Goal: Task Accomplishment & Management: Manage account settings

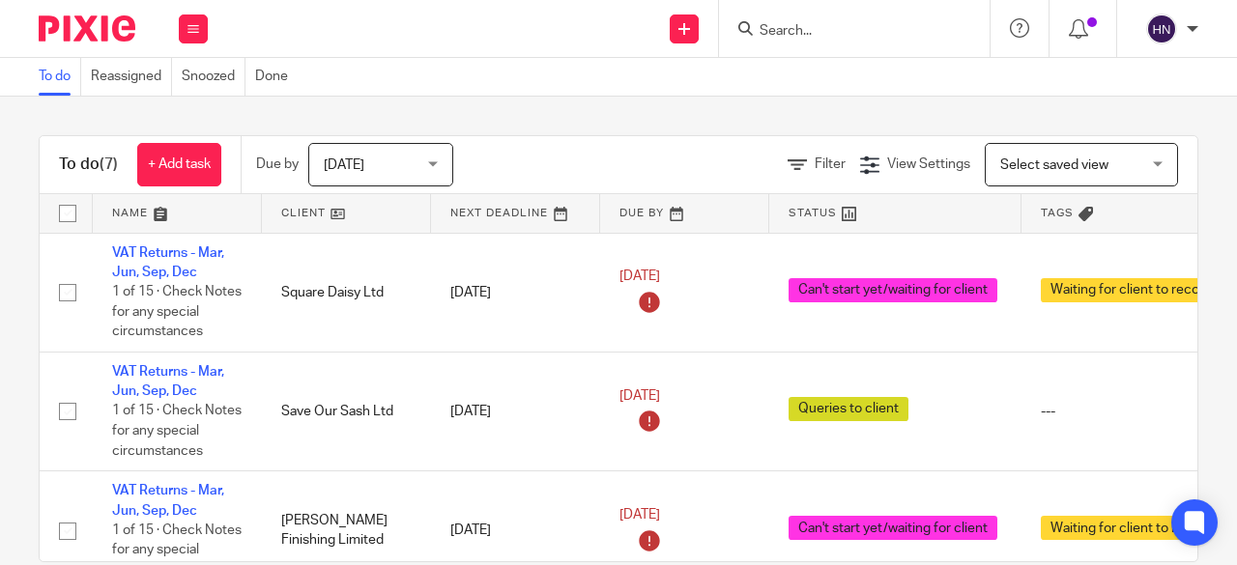
click at [368, 159] on span "[DATE]" at bounding box center [375, 164] width 102 height 41
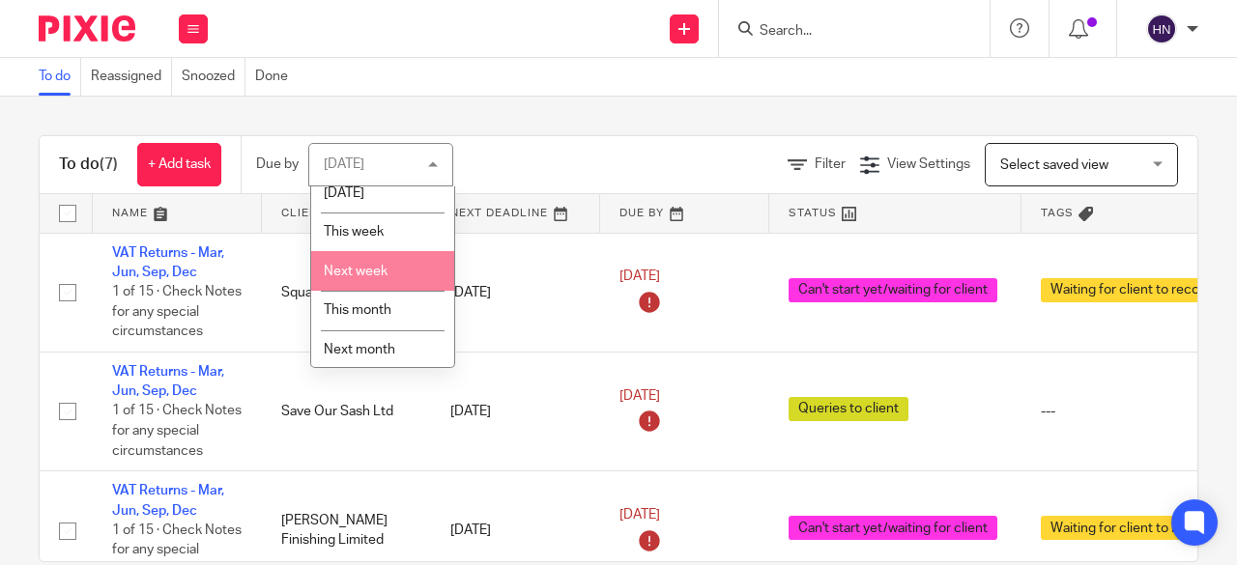
scroll to position [93, 0]
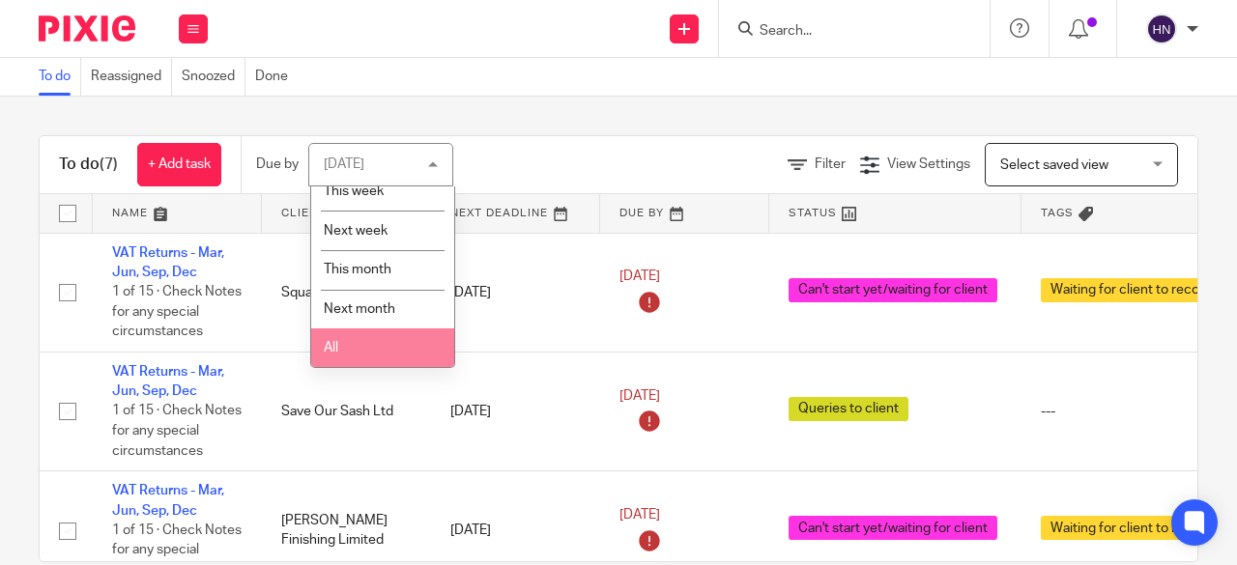
click at [375, 335] on li "All" at bounding box center [382, 349] width 143 height 40
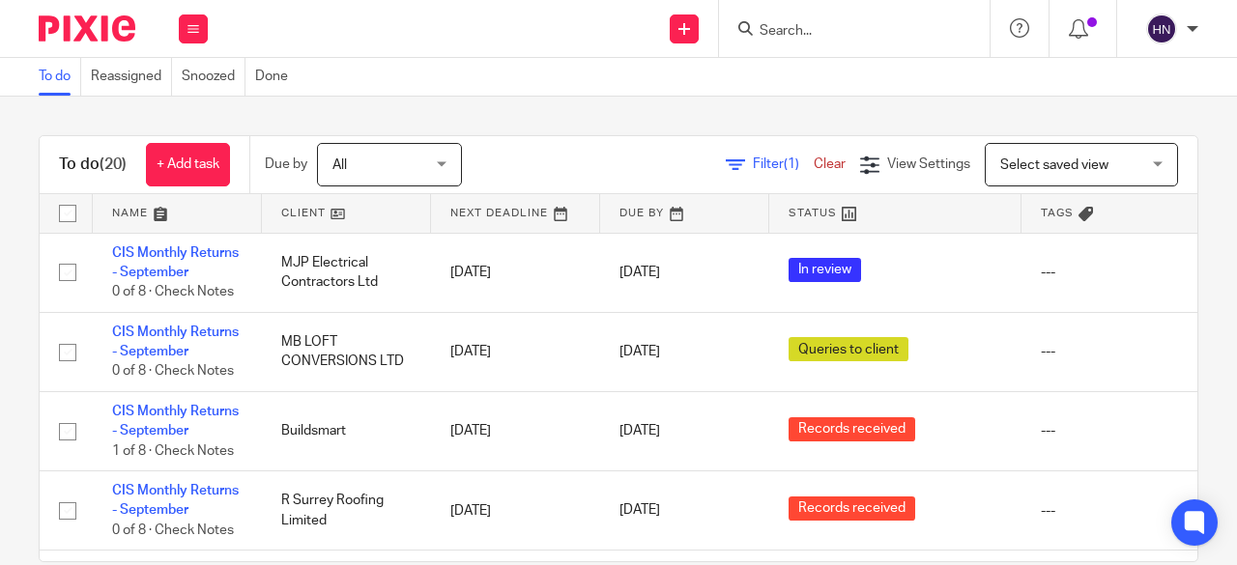
click at [753, 158] on span "Filter (1)" at bounding box center [783, 164] width 61 height 14
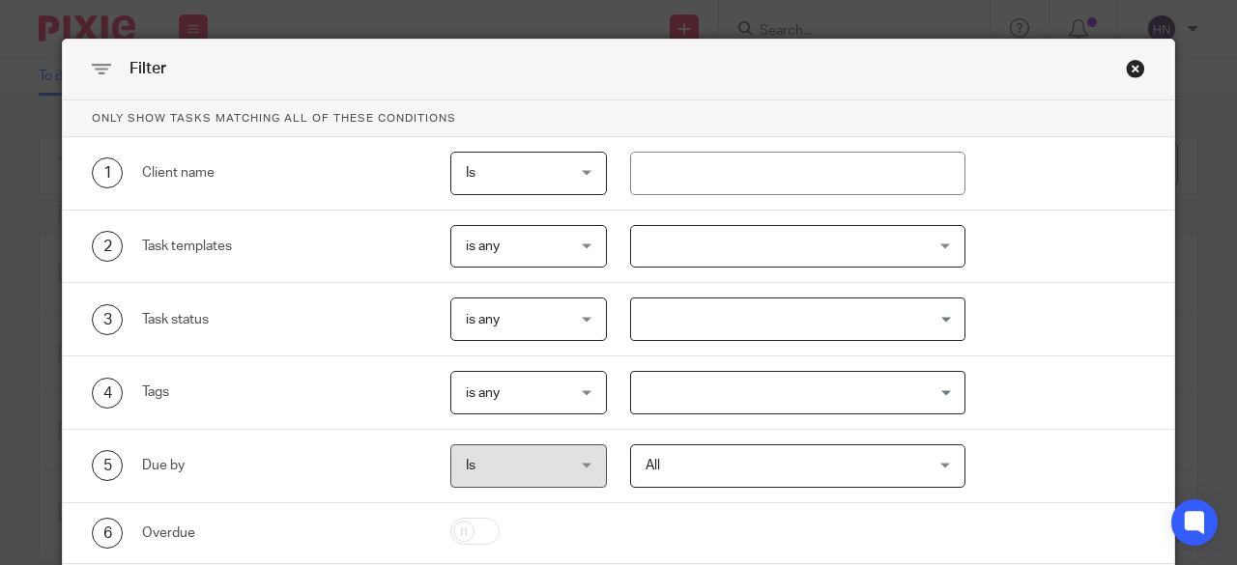
click at [692, 237] on div at bounding box center [798, 246] width 336 height 43
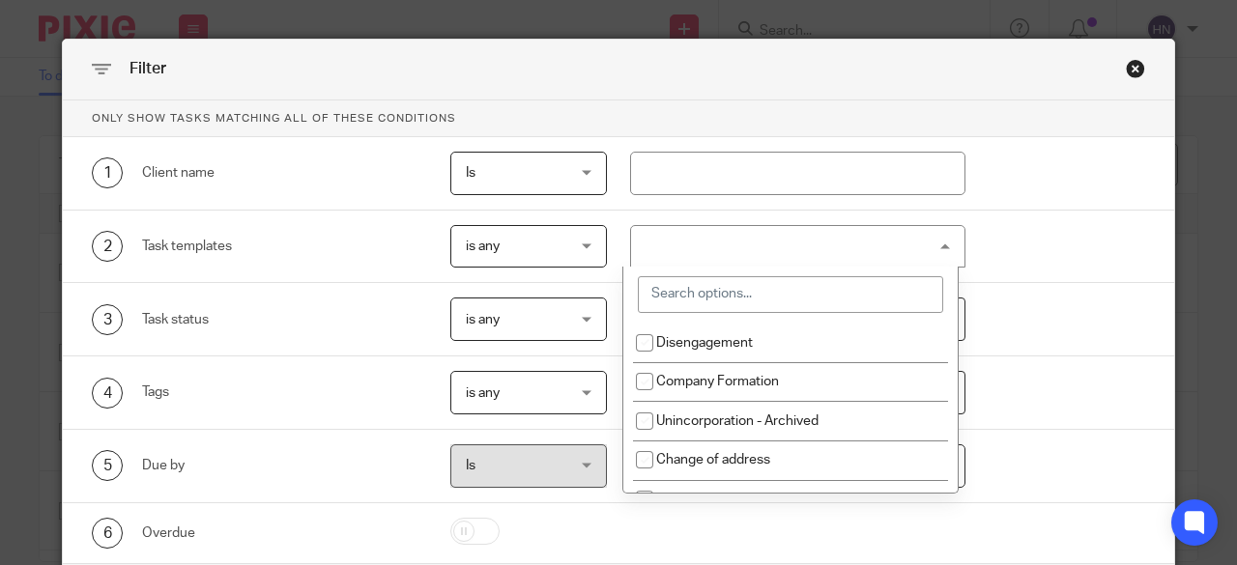
click at [691, 295] on input "search" at bounding box center [790, 294] width 305 height 37
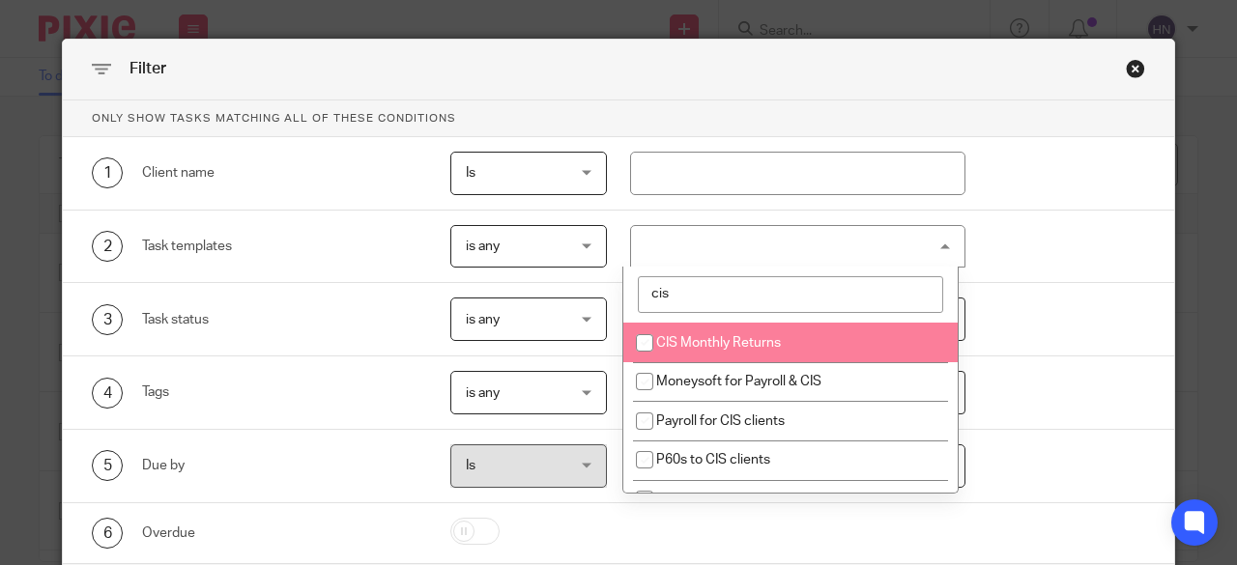
type input "cis"
click at [705, 351] on li "CIS Monthly Returns" at bounding box center [790, 343] width 334 height 40
checkbox input "true"
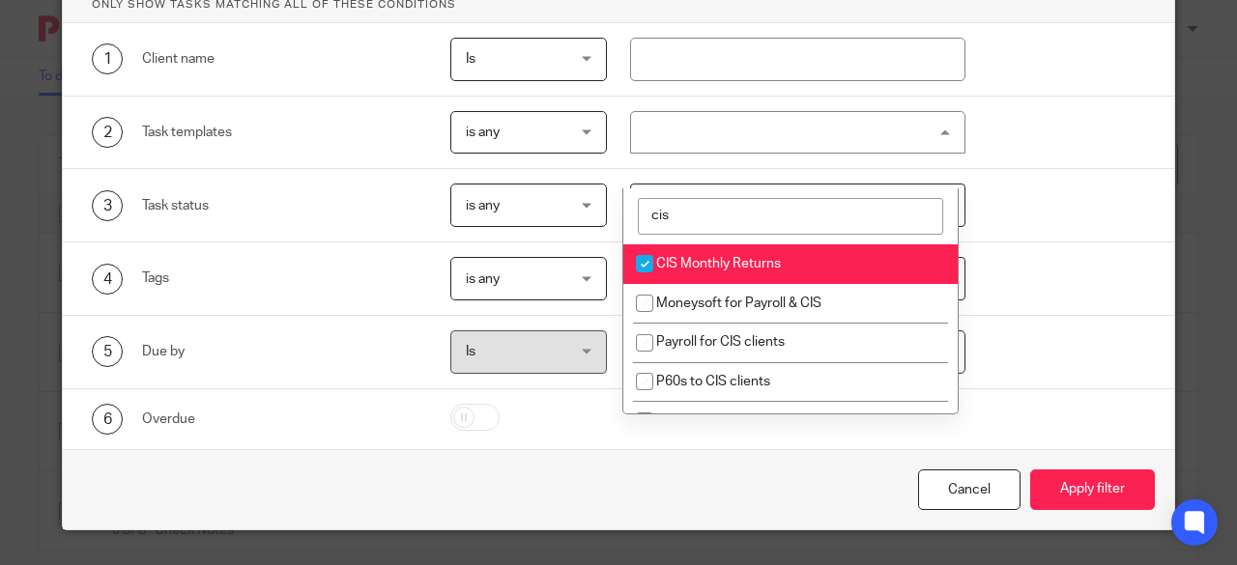
scroll to position [115, 0]
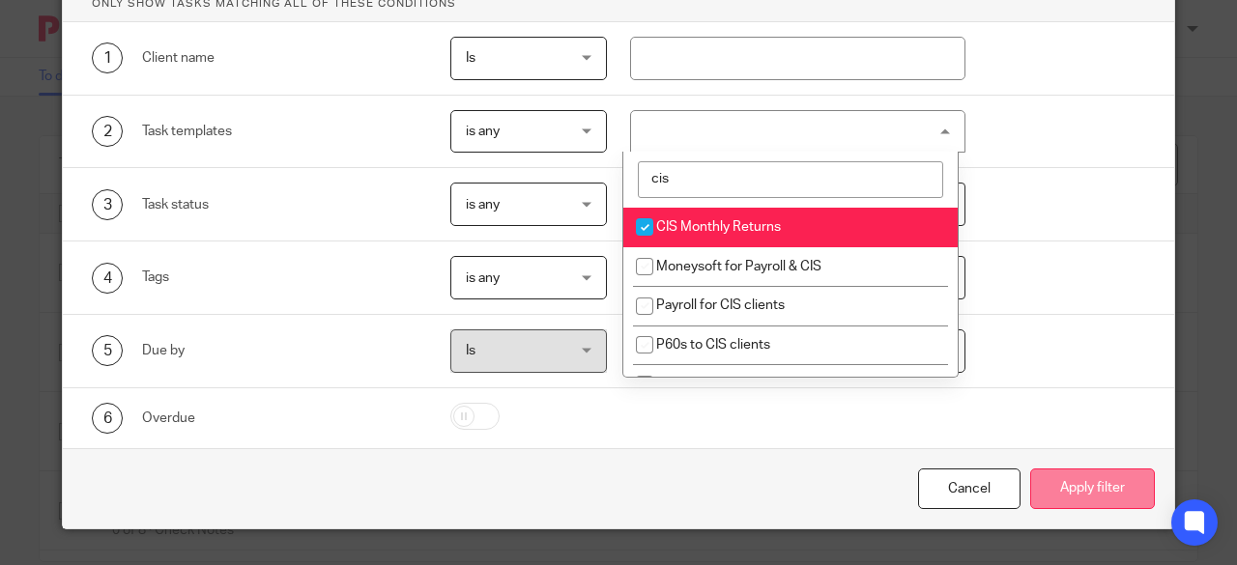
click at [1123, 480] on button "Apply filter" at bounding box center [1092, 490] width 125 height 42
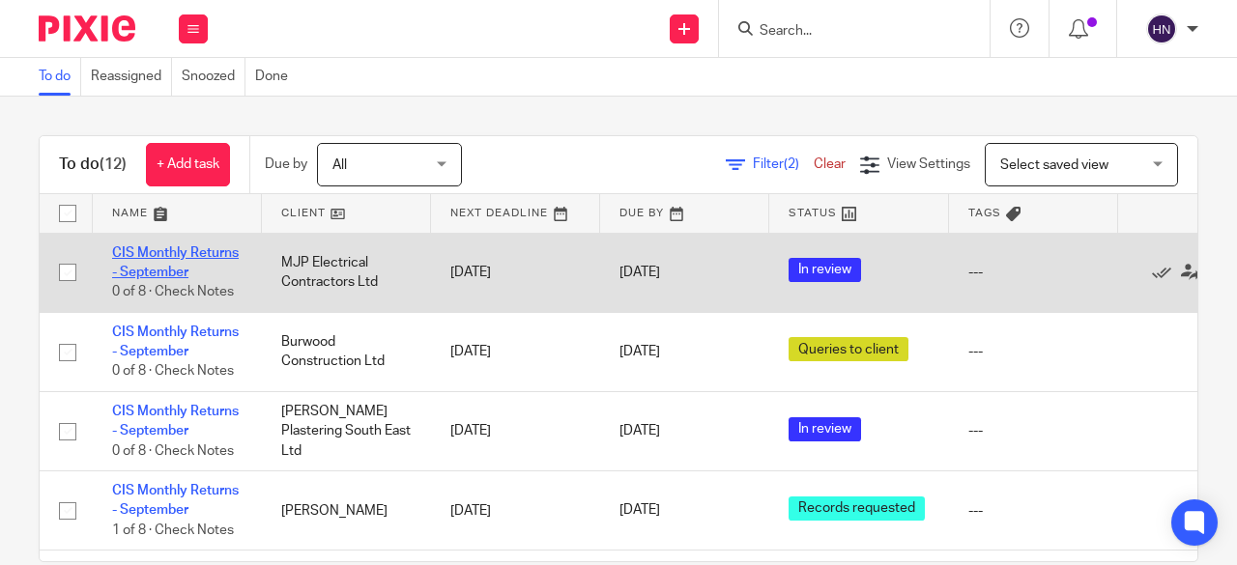
click at [187, 248] on link "CIS Monthly Returns - September" at bounding box center [175, 262] width 127 height 33
click at [174, 252] on link "CIS Monthly Returns - September" at bounding box center [175, 262] width 127 height 33
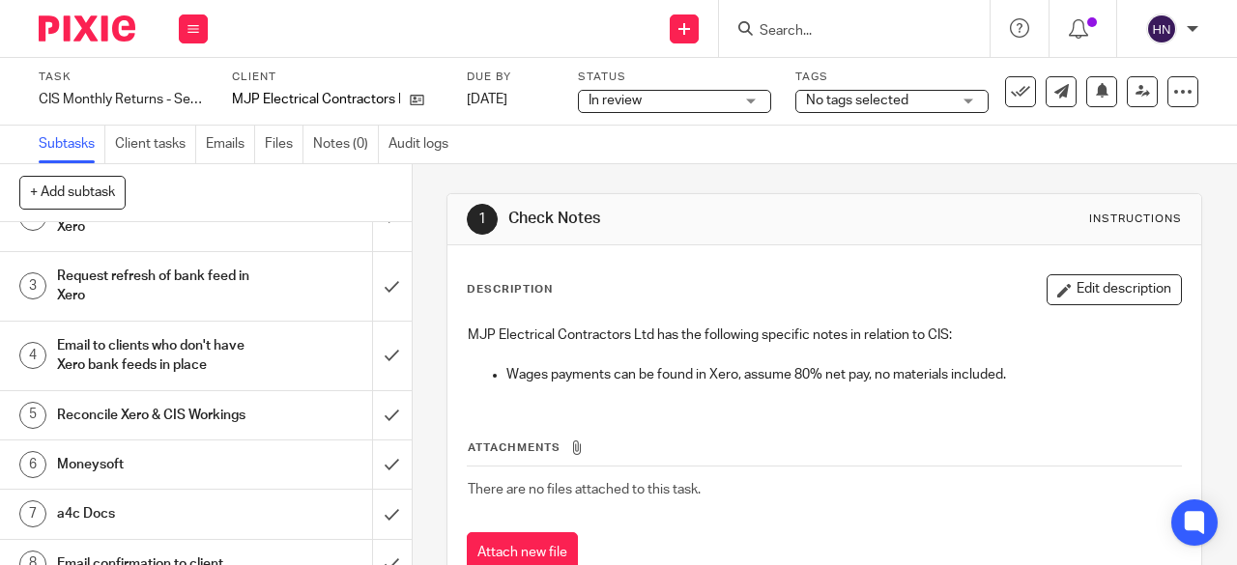
scroll to position [149, 0]
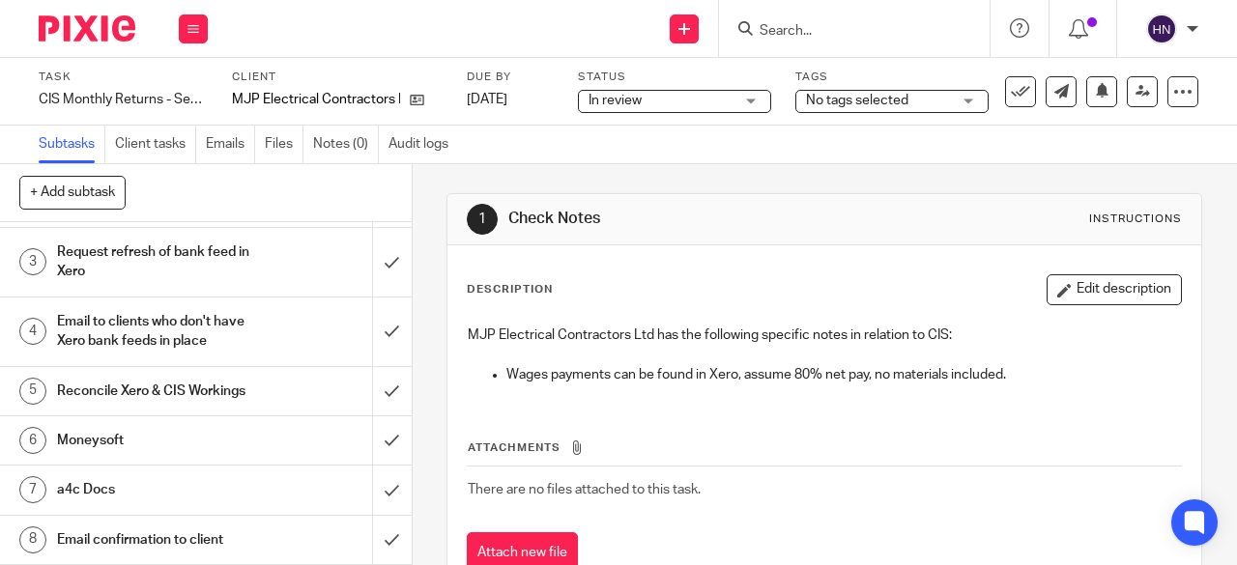
click at [203, 537] on h1 "Email confirmation to client" at bounding box center [155, 540] width 197 height 29
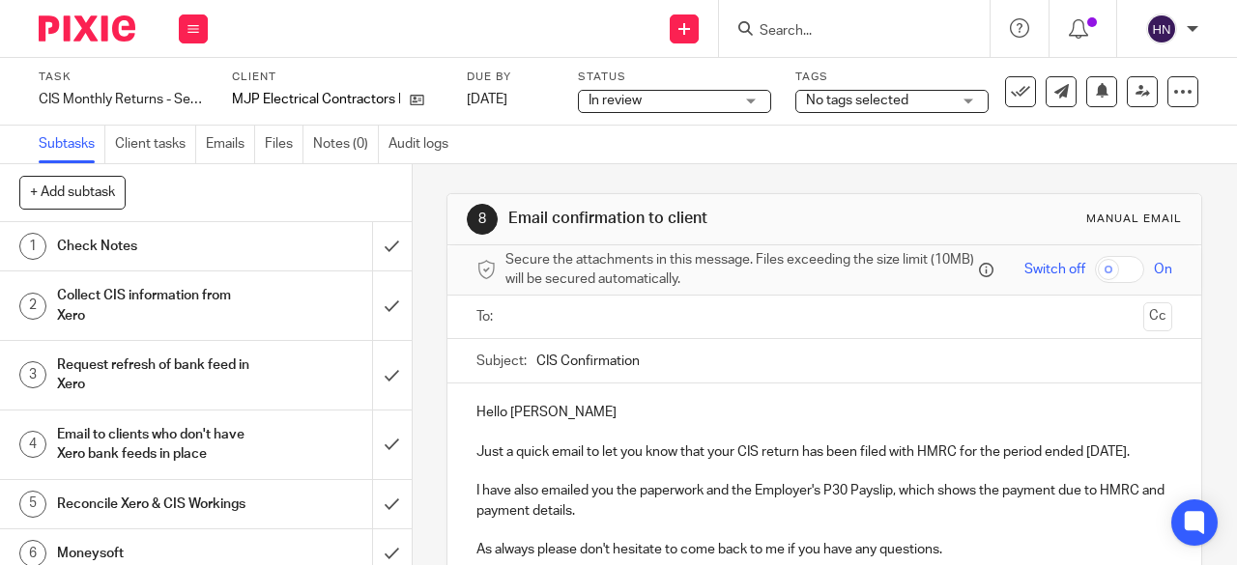
click at [555, 417] on p "Hello [PERSON_NAME]" at bounding box center [824, 412] width 696 height 19
click at [551, 329] on input "text" at bounding box center [823, 317] width 623 height 22
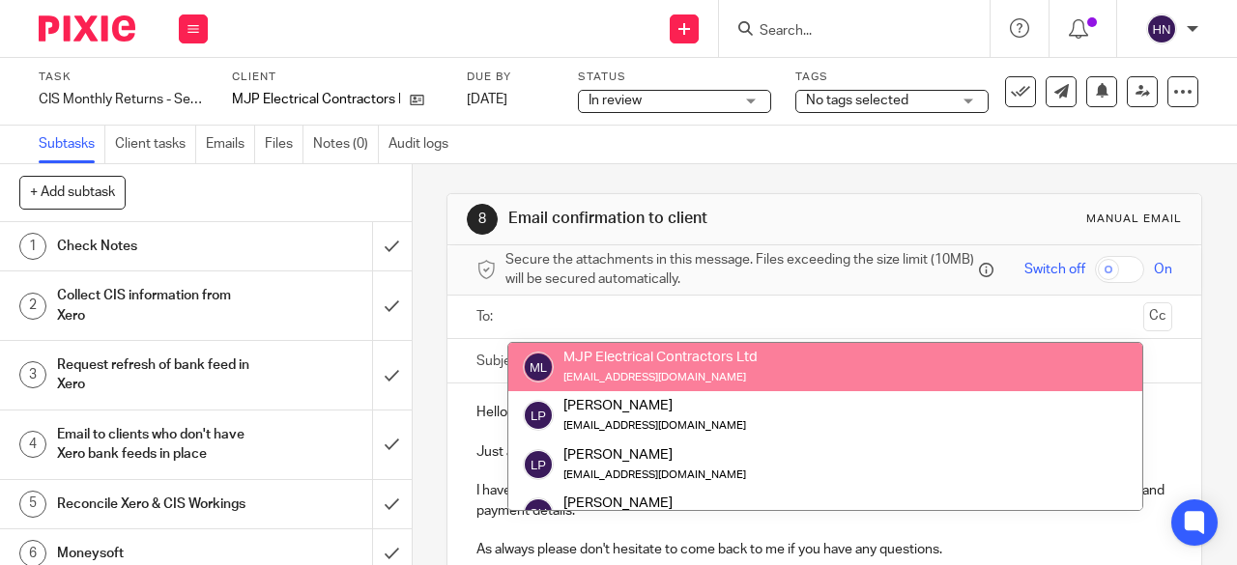
click at [468, 420] on div "Hello [PERSON_NAME], Just a quick email to let you know that your CIS return ha…" at bounding box center [824, 518] width 754 height 269
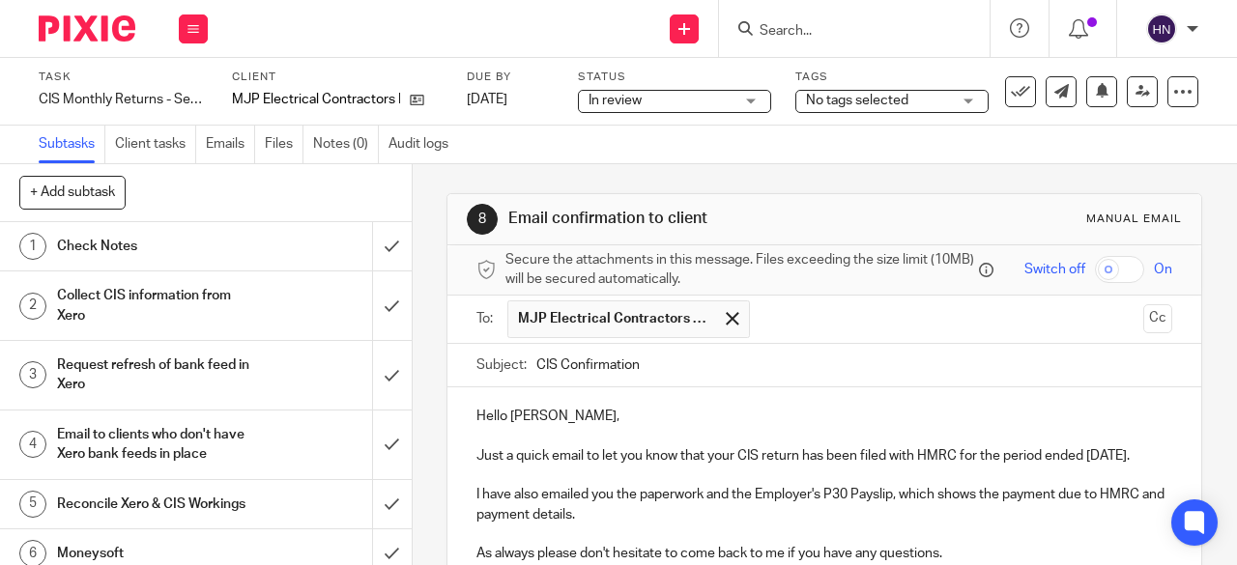
click at [533, 422] on p "Hello Mike," at bounding box center [824, 416] width 696 height 19
click at [721, 324] on div at bounding box center [732, 318] width 22 height 29
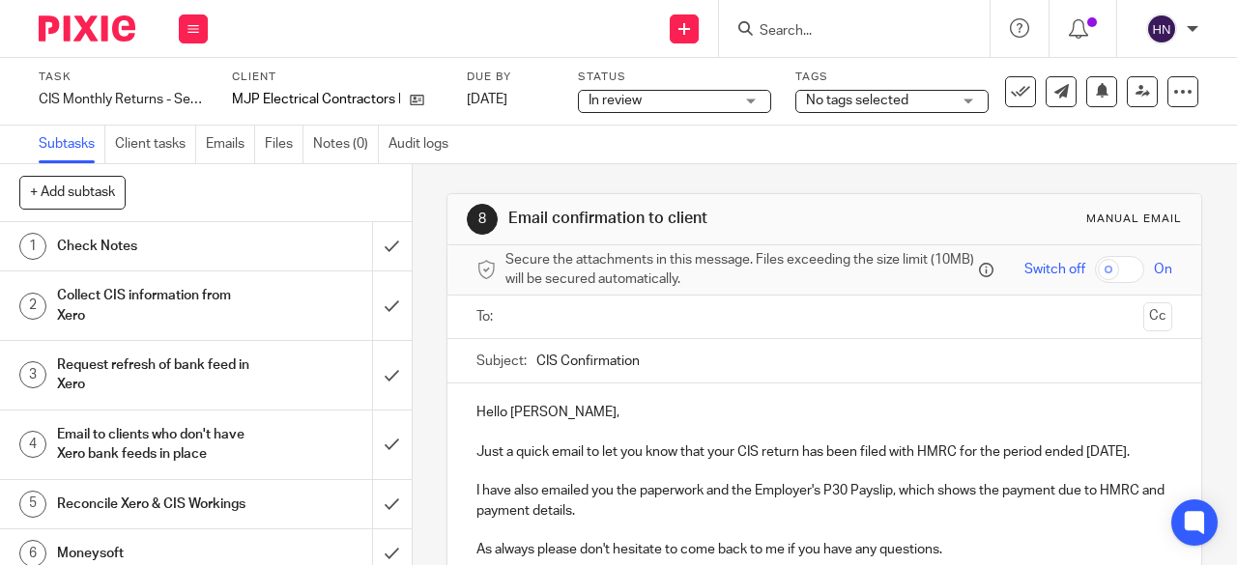
click at [533, 418] on p "Hello Mike," at bounding box center [824, 412] width 696 height 19
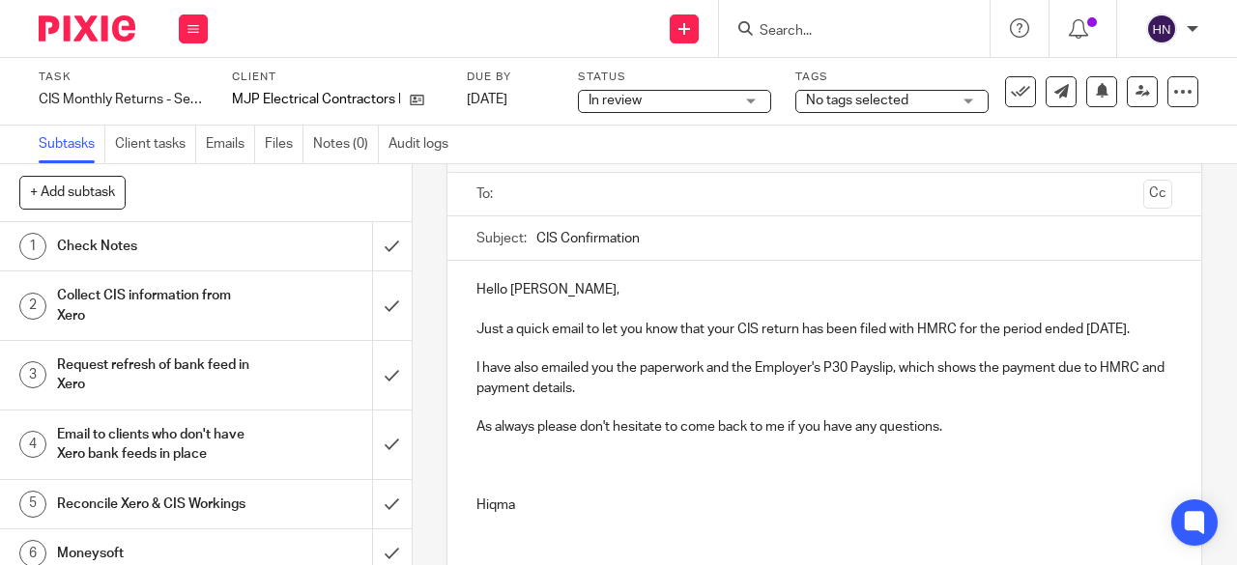
scroll to position [193, 0]
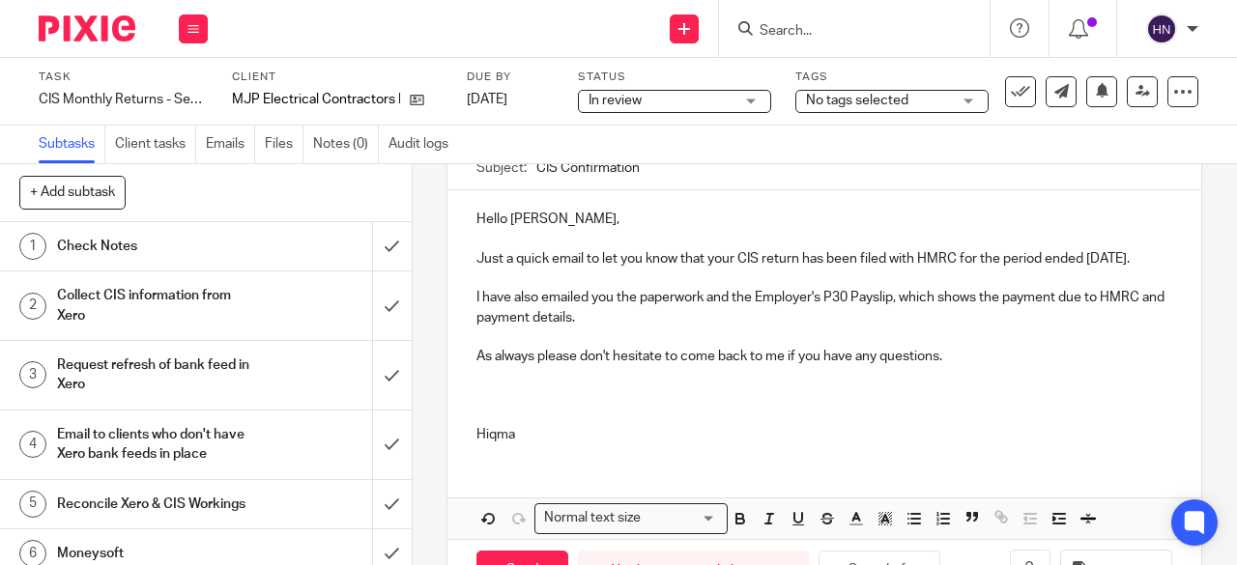
click at [476, 425] on p at bounding box center [824, 415] width 696 height 19
click at [607, 328] on p "I have also emailed you the paperwork and the Employer's P30 Payslip, which sho…" at bounding box center [824, 308] width 696 height 40
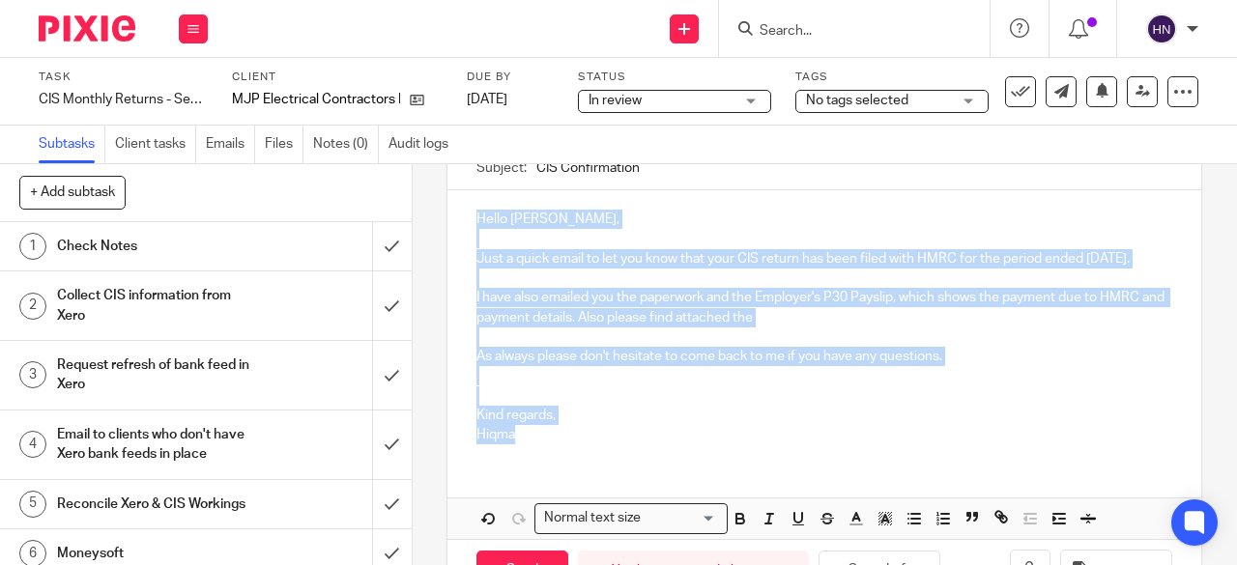
drag, startPoint x: 528, startPoint y: 472, endPoint x: 449, endPoint y: 226, distance: 258.5
click at [449, 226] on div "Hello Lynne, Just a quick email to let you know that your CIS return has been f…" at bounding box center [824, 324] width 754 height 269
copy div "Hello Lynne, Just a quick email to let you know that your CIS return has been f…"
click at [1011, 92] on icon at bounding box center [1020, 91] width 19 height 19
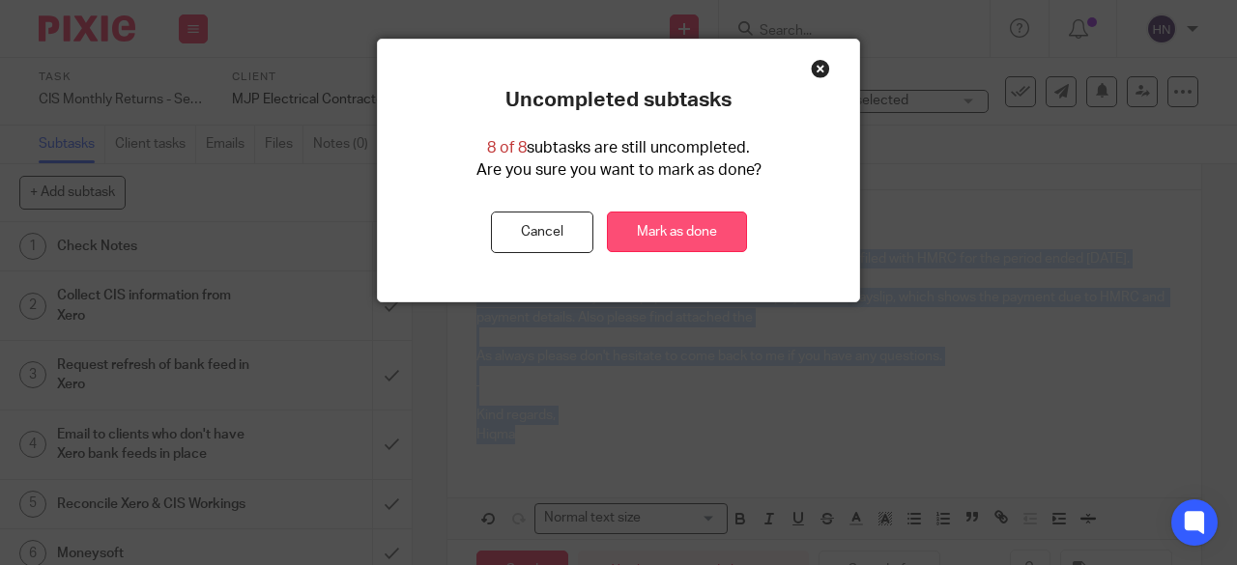
click at [701, 229] on link "Mark as done" at bounding box center [677, 233] width 140 height 42
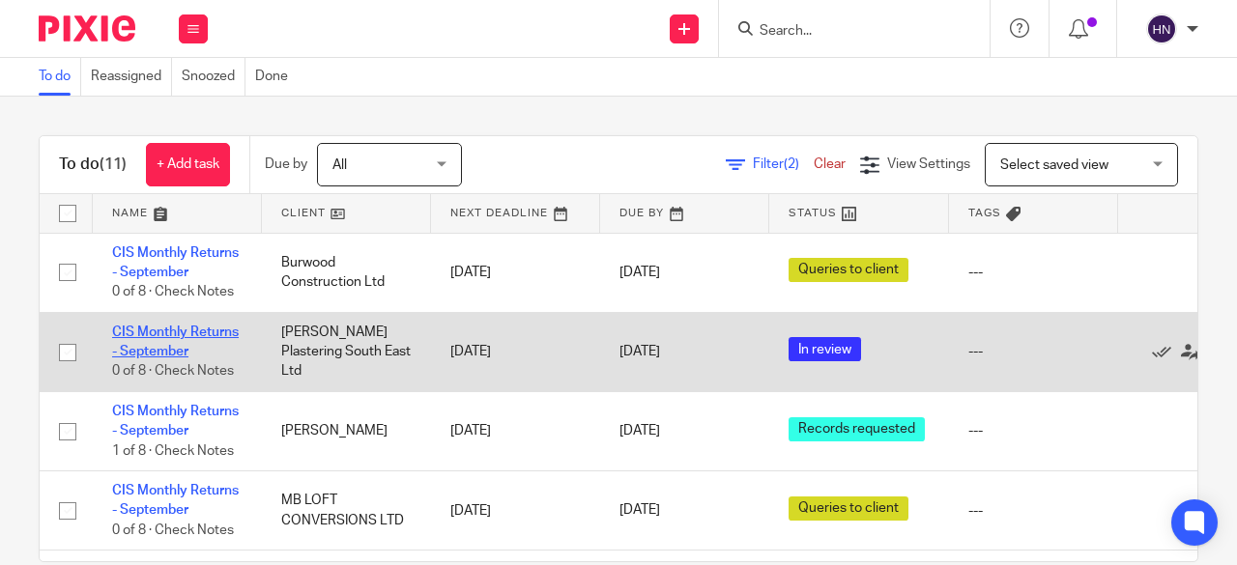
click at [173, 329] on link "CIS Monthly Returns - September" at bounding box center [175, 342] width 127 height 33
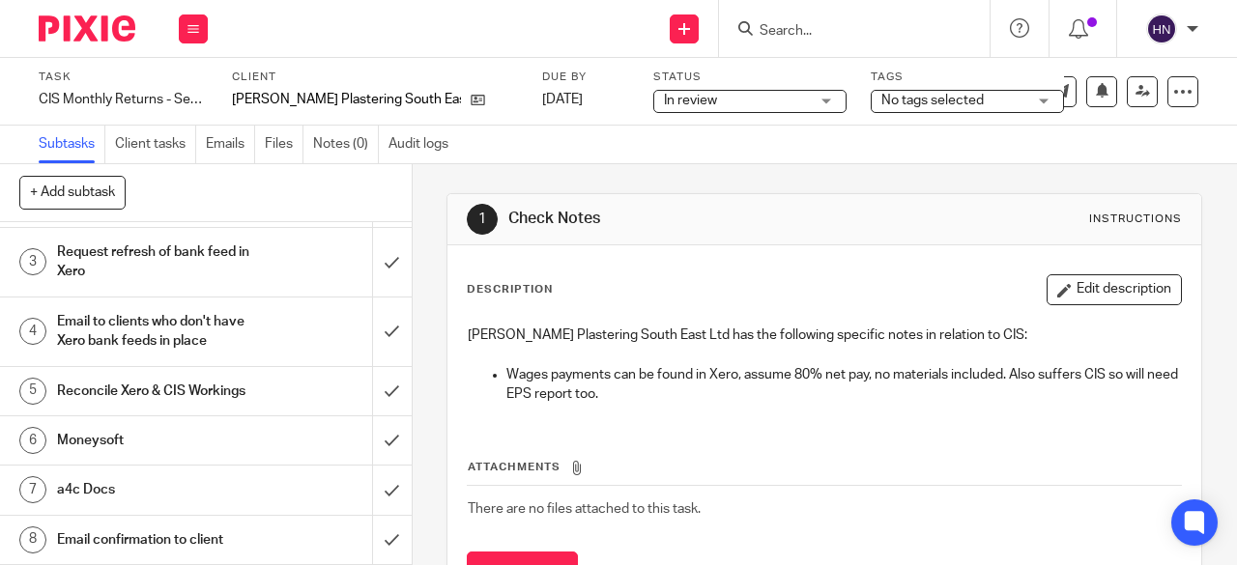
scroll to position [149, 0]
click at [214, 526] on h1 "Email confirmation to client" at bounding box center [155, 540] width 197 height 29
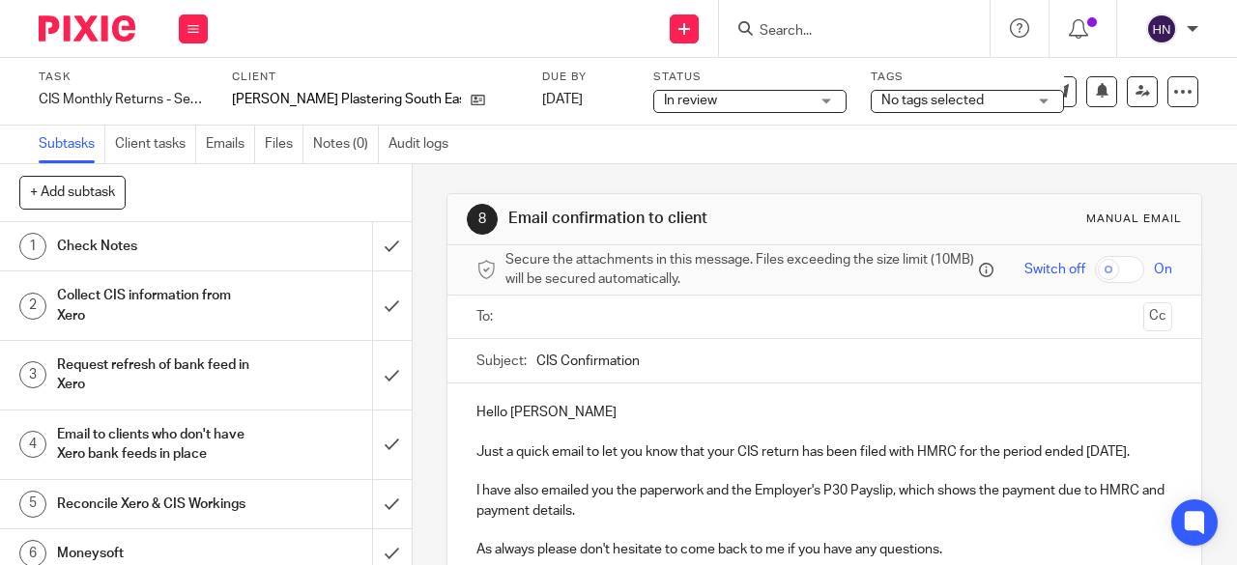
click at [566, 419] on p "Hello [PERSON_NAME]" at bounding box center [824, 412] width 696 height 19
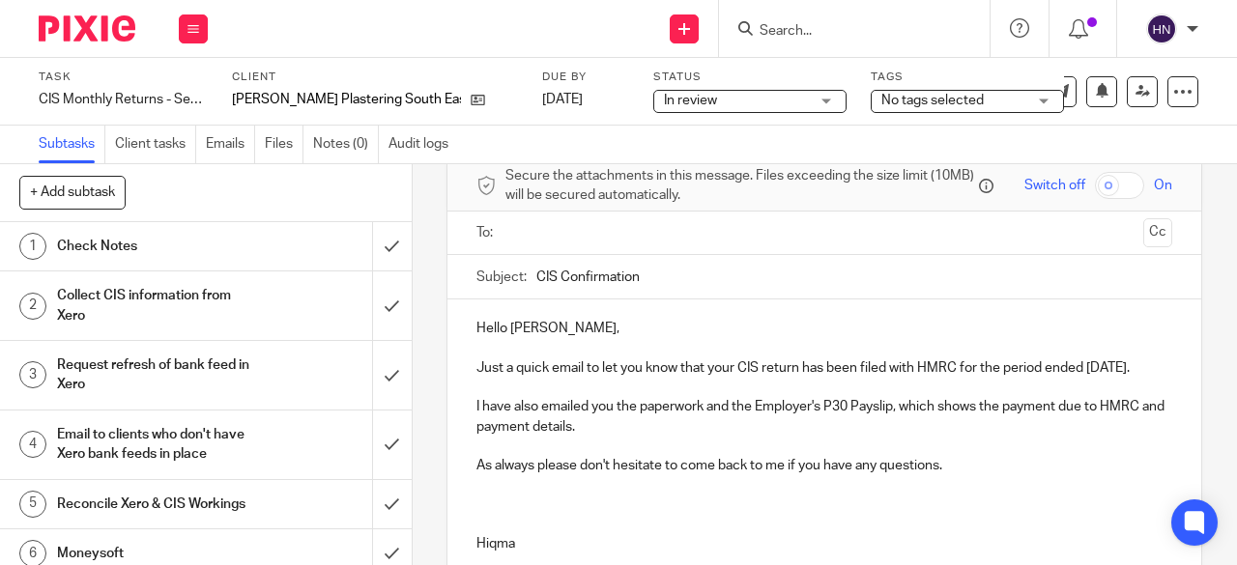
scroll to position [193, 0]
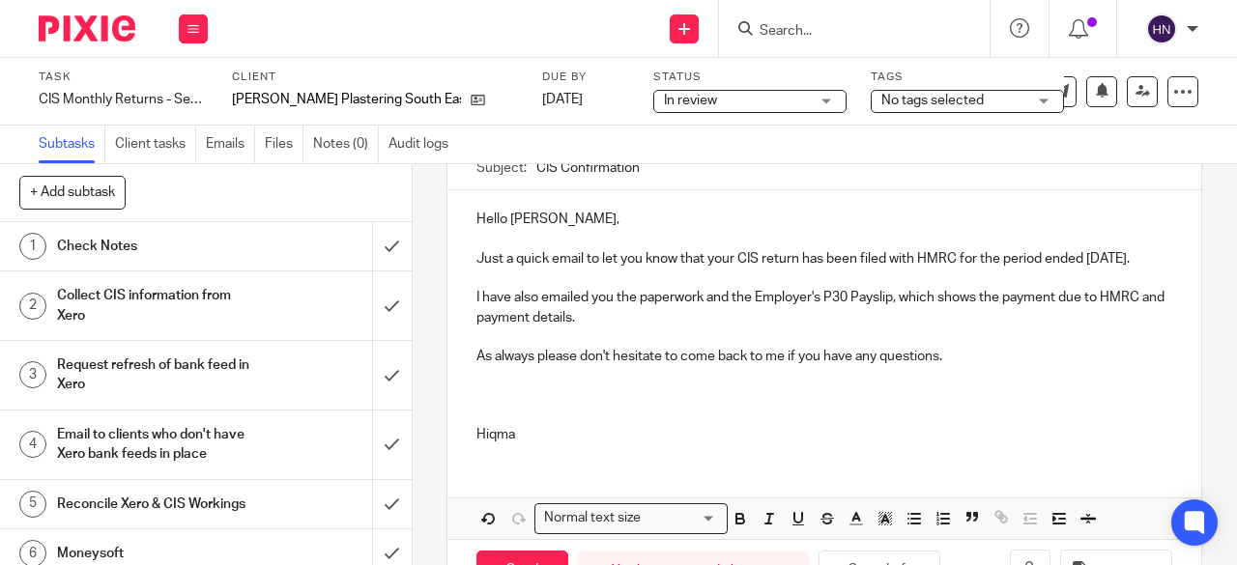
click at [477, 425] on p at bounding box center [824, 415] width 696 height 19
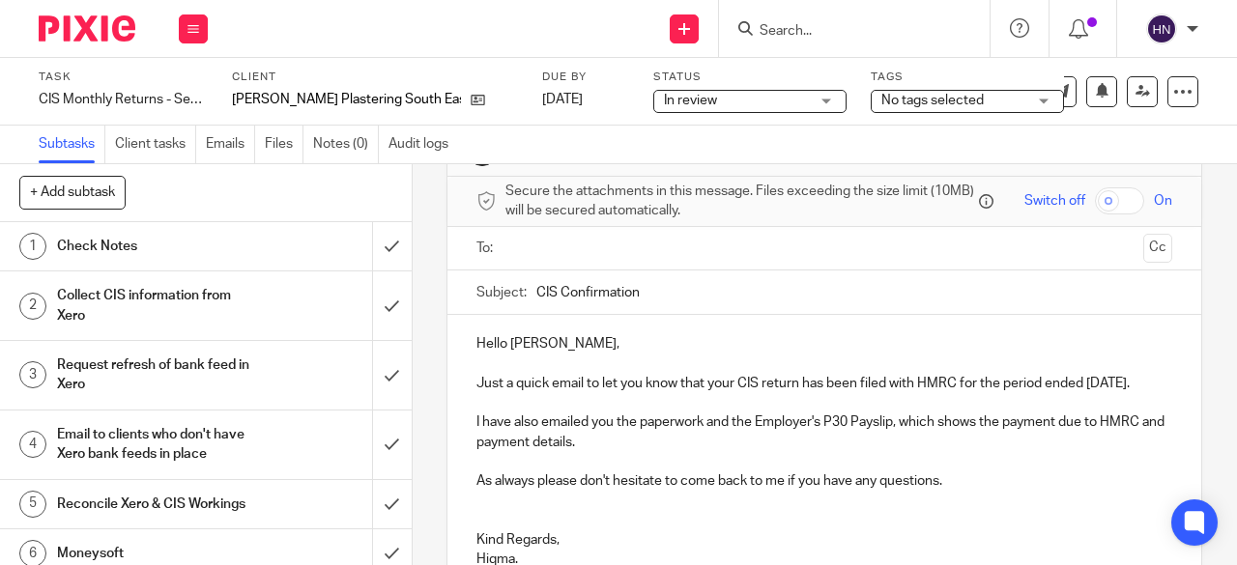
scroll to position [0, 0]
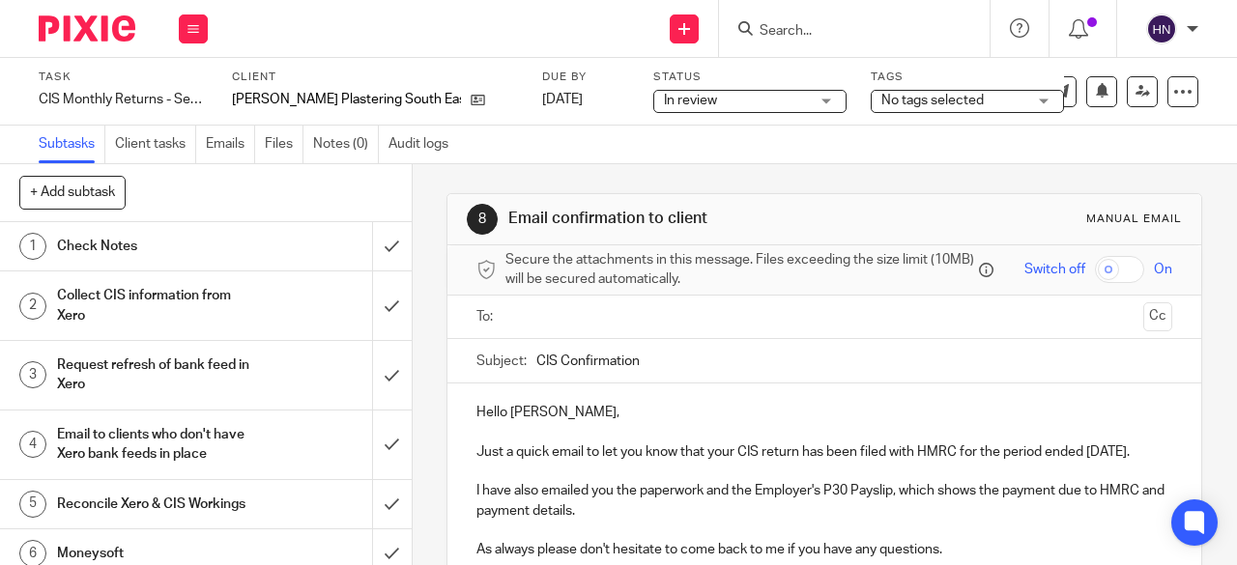
click at [601, 322] on input "text" at bounding box center [823, 317] width 623 height 22
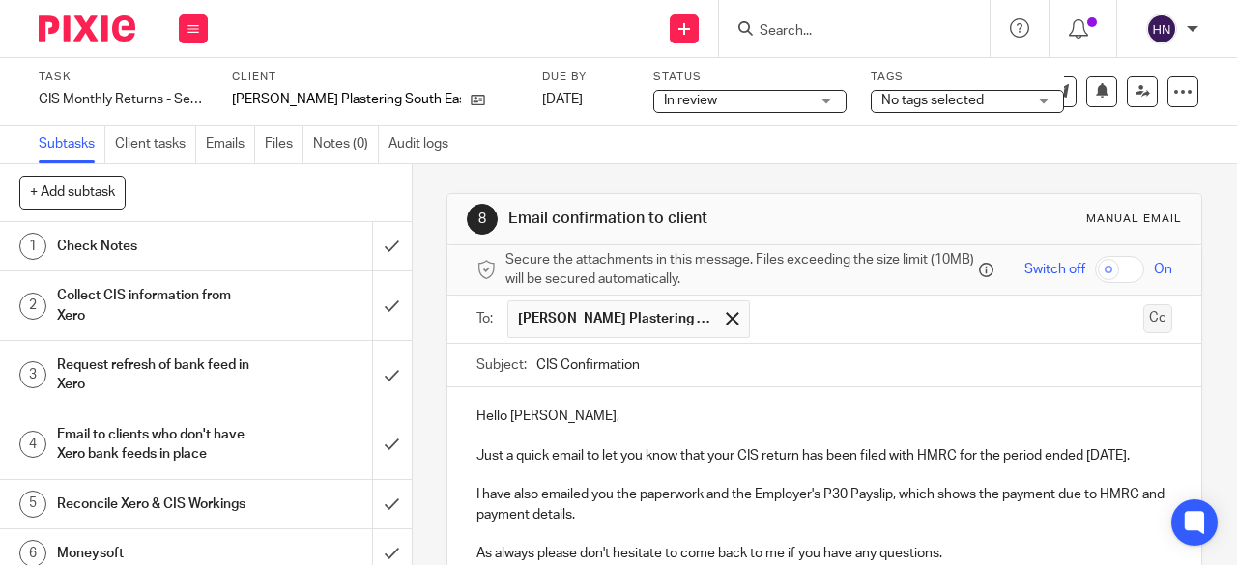
click at [1143, 316] on button "Cc" at bounding box center [1157, 318] width 29 height 29
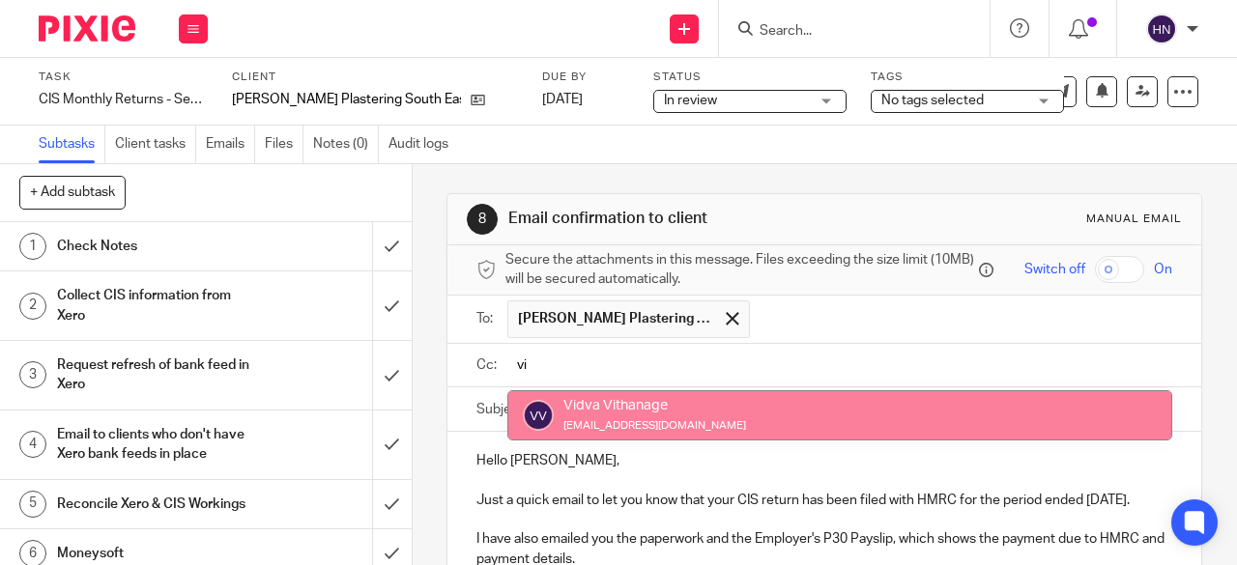
type input "vi"
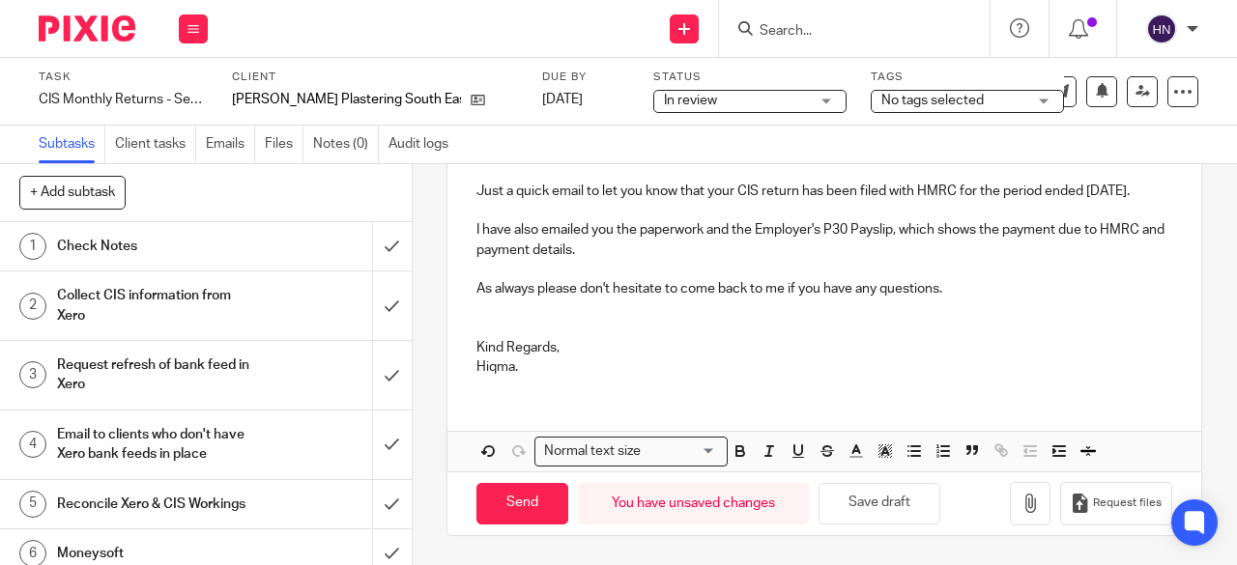
scroll to position [334, 0]
click at [516, 511] on input "Send" at bounding box center [522, 504] width 92 height 42
type input "Sent"
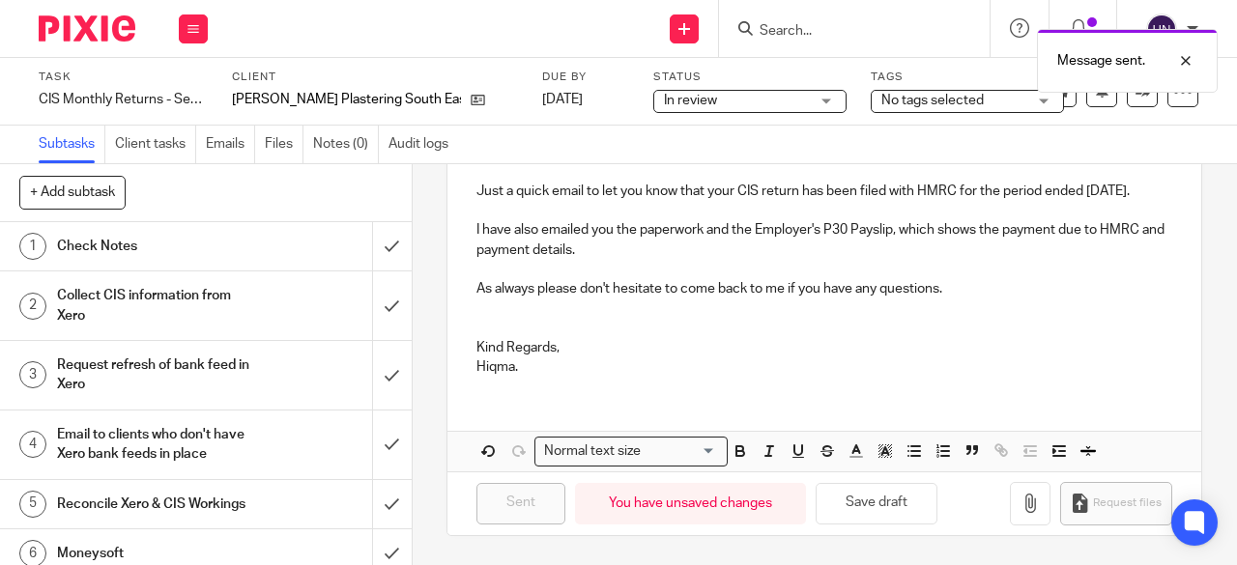
click at [1011, 97] on icon at bounding box center [1020, 91] width 19 height 19
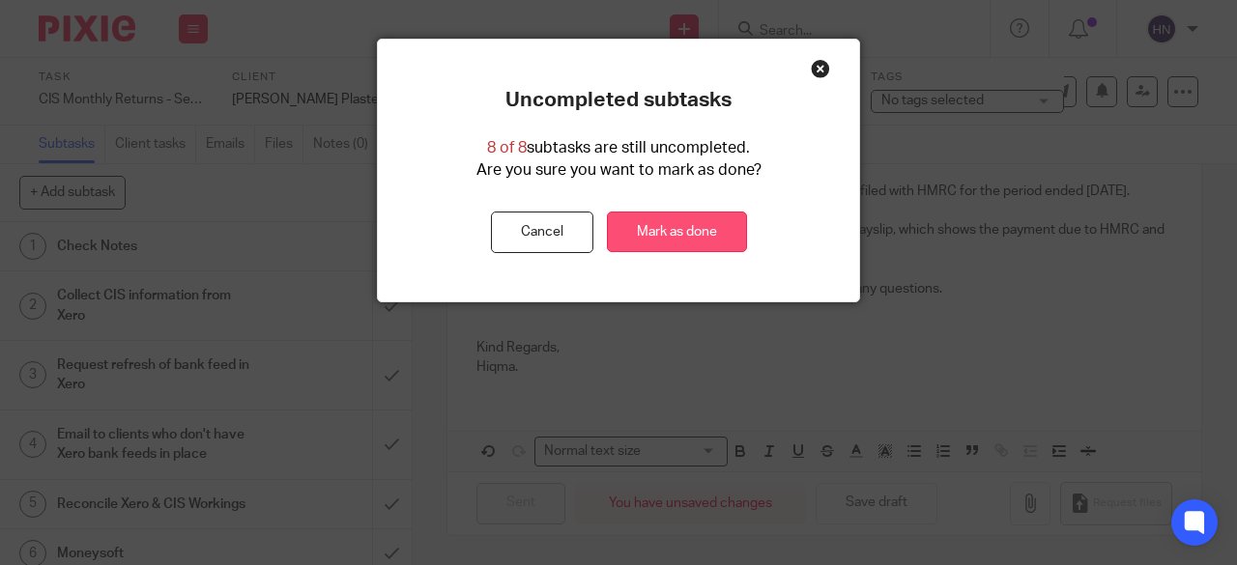
click at [659, 229] on link "Mark as done" at bounding box center [677, 233] width 140 height 42
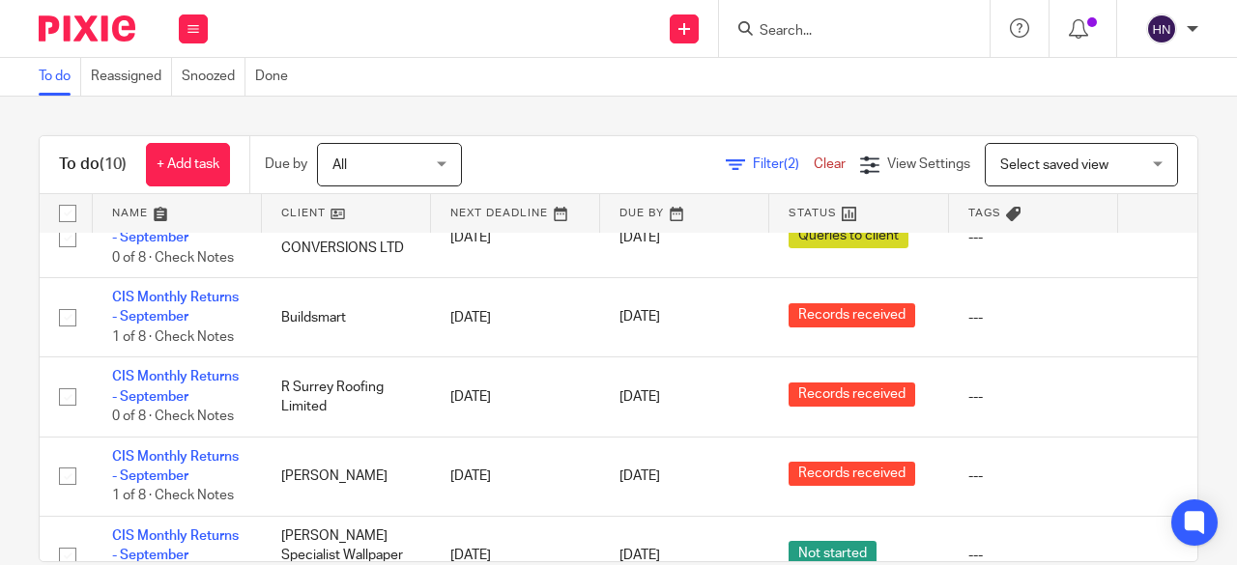
scroll to position [290, 0]
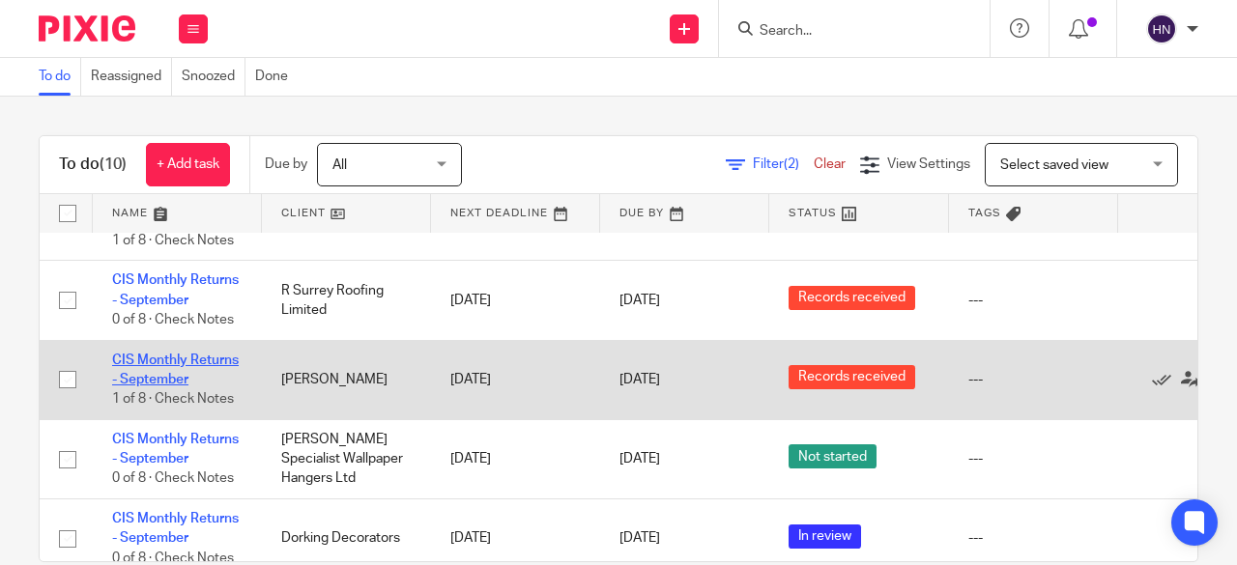
click at [206, 358] on link "CIS Monthly Returns - September" at bounding box center [175, 370] width 127 height 33
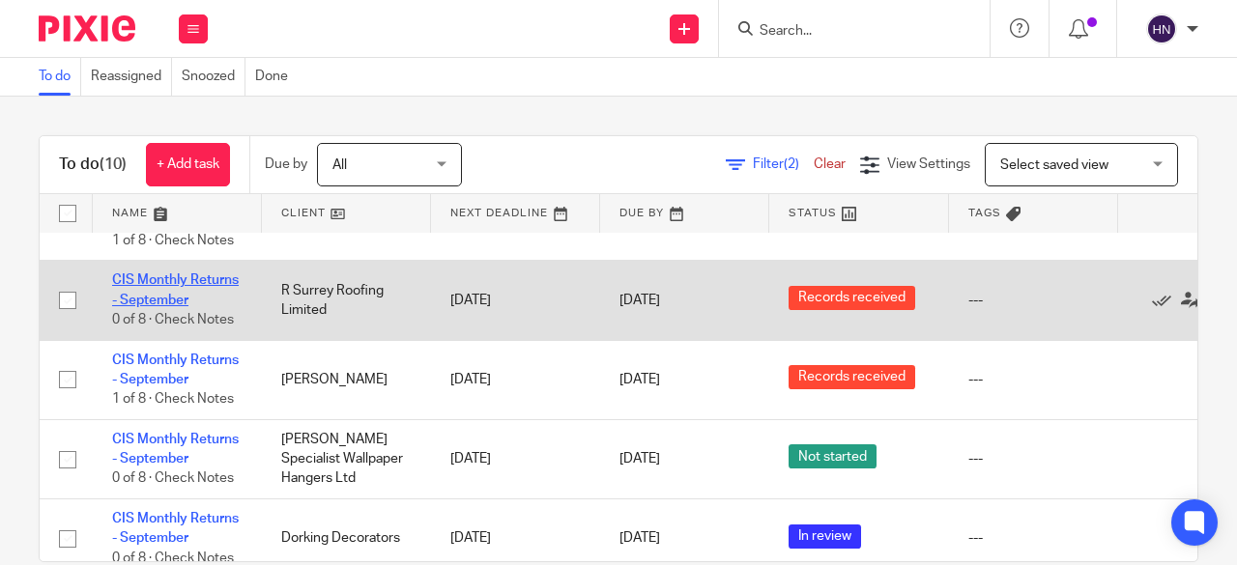
click at [161, 275] on link "CIS Monthly Returns - September" at bounding box center [175, 289] width 127 height 33
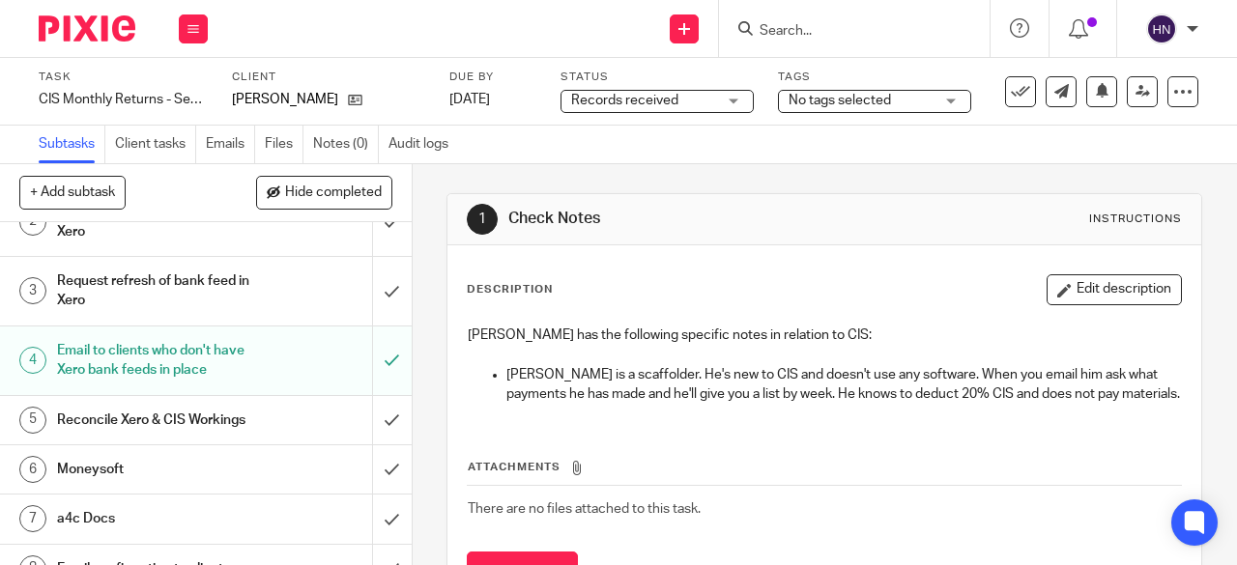
scroll to position [149, 0]
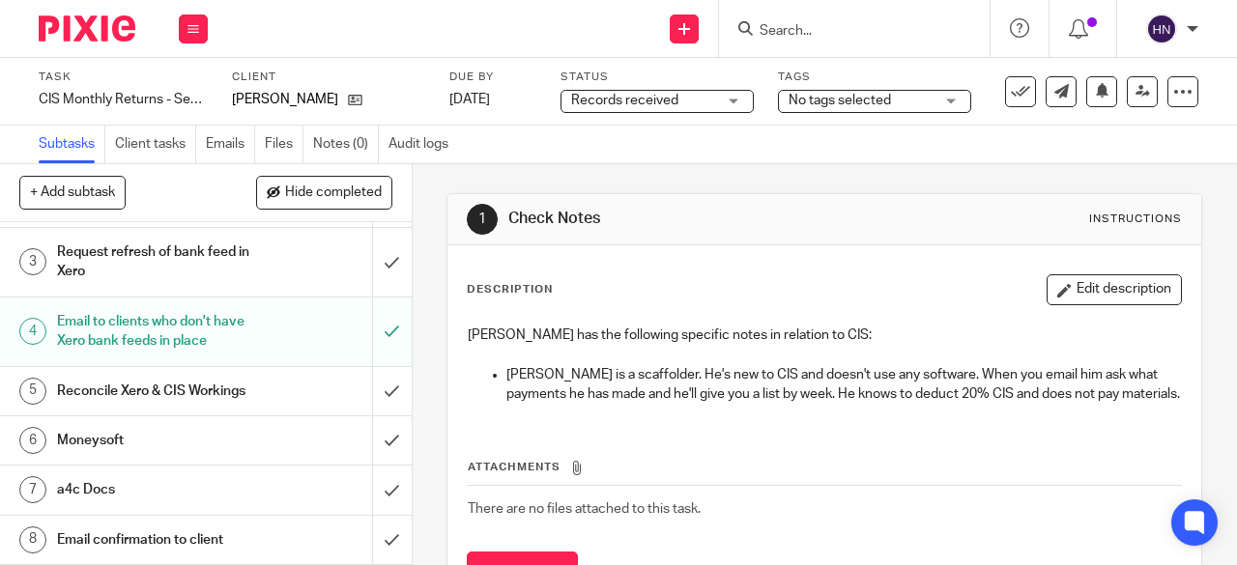
click at [208, 540] on h1 "Email confirmation to client" at bounding box center [155, 540] width 197 height 29
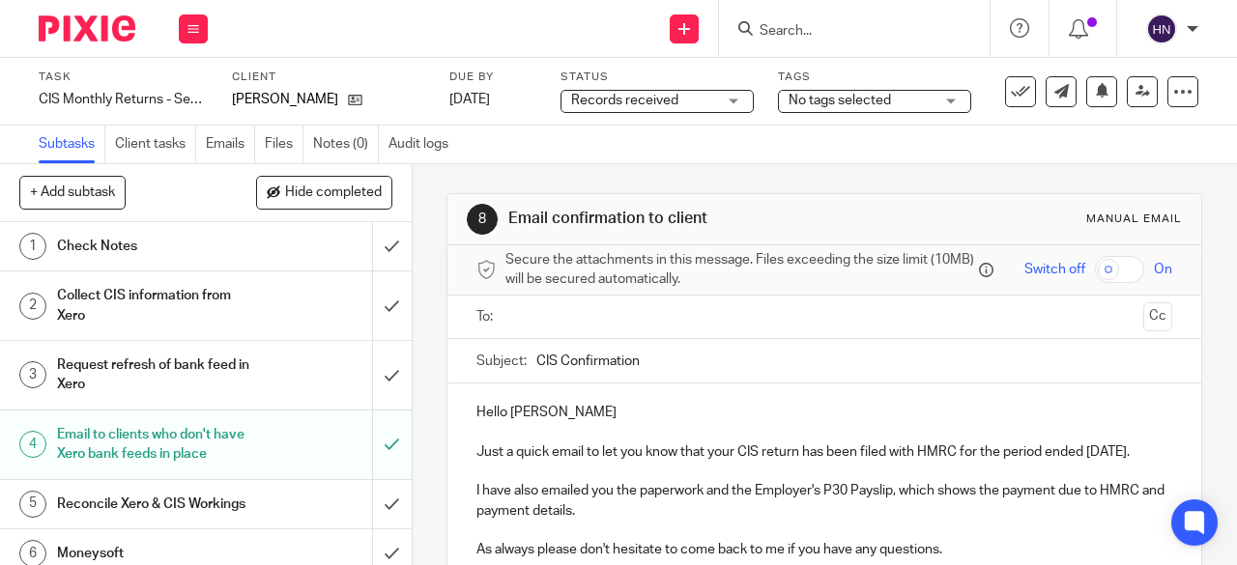
click at [572, 413] on p "Hello Jason" at bounding box center [824, 412] width 696 height 19
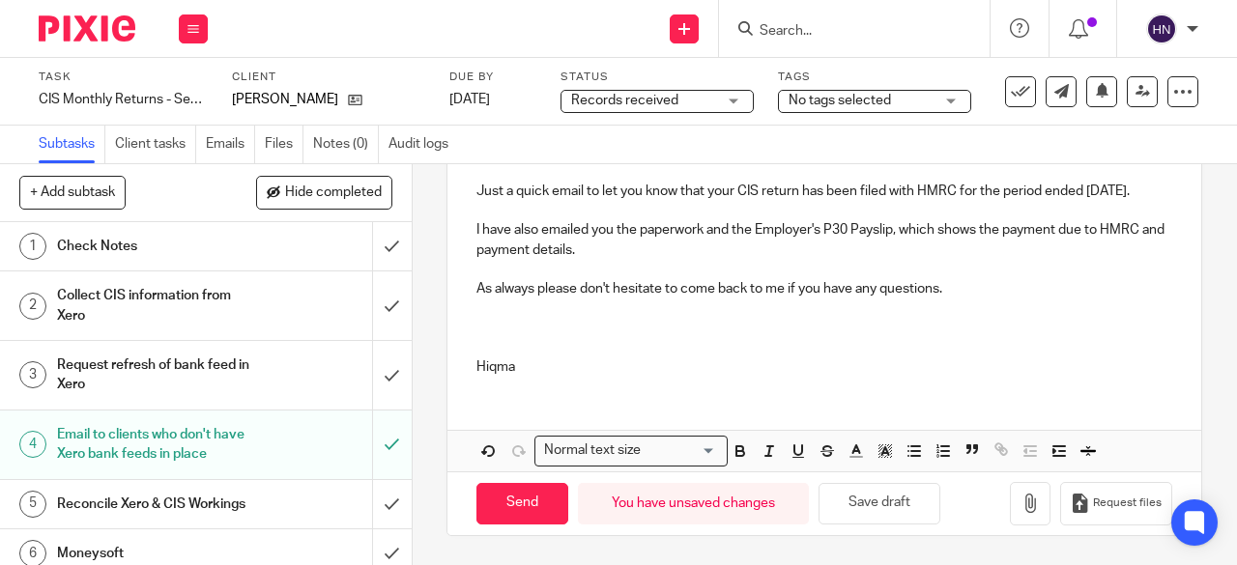
click at [488, 360] on p "Hiqma" at bounding box center [824, 367] width 696 height 19
click at [487, 350] on p at bounding box center [824, 347] width 696 height 19
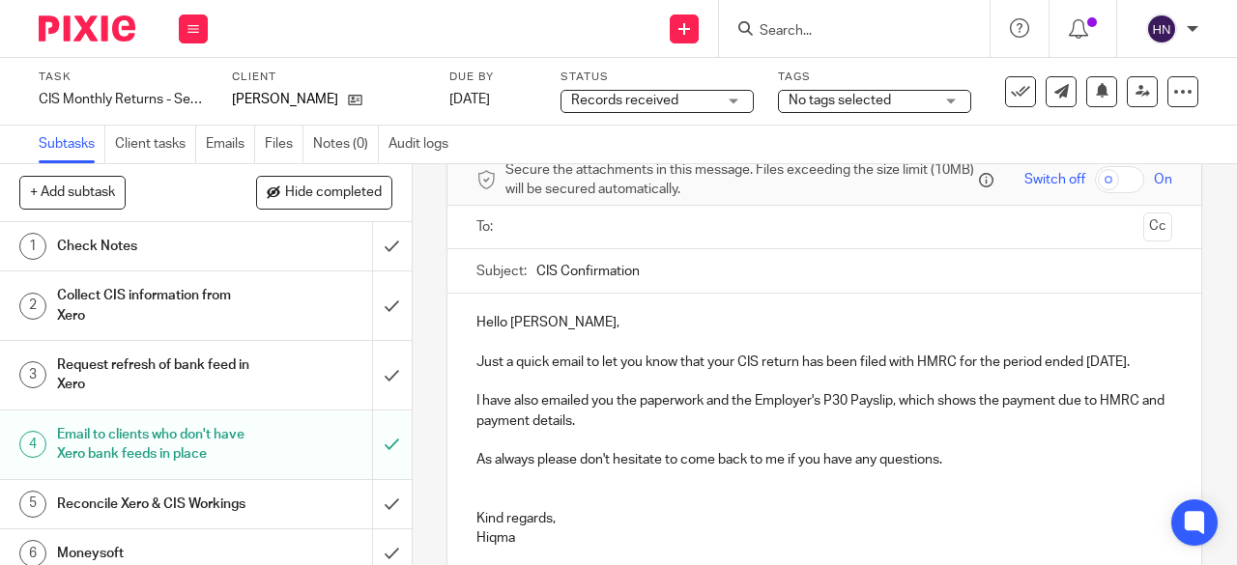
click at [543, 239] on input "text" at bounding box center [823, 227] width 623 height 22
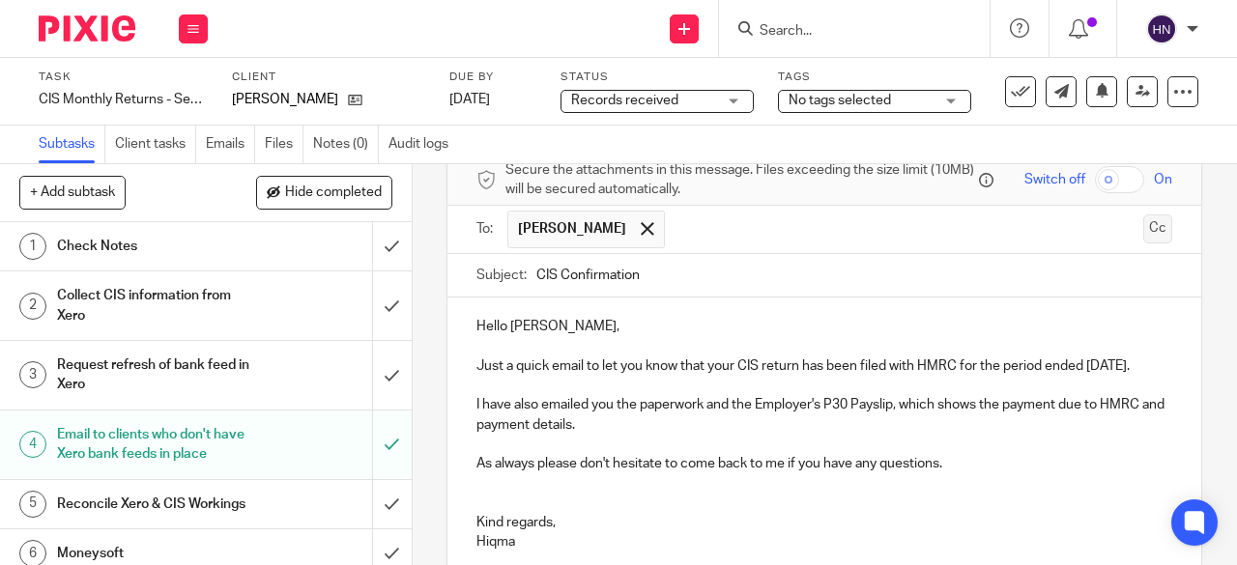
click at [1143, 234] on button "Cc" at bounding box center [1157, 229] width 29 height 29
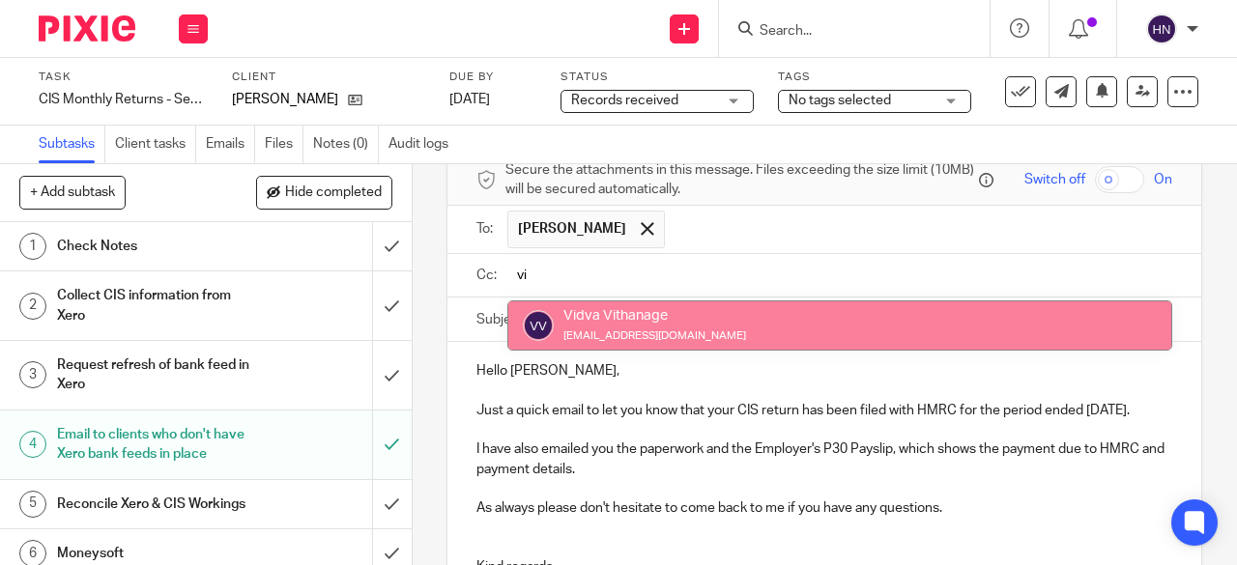
type input "vi"
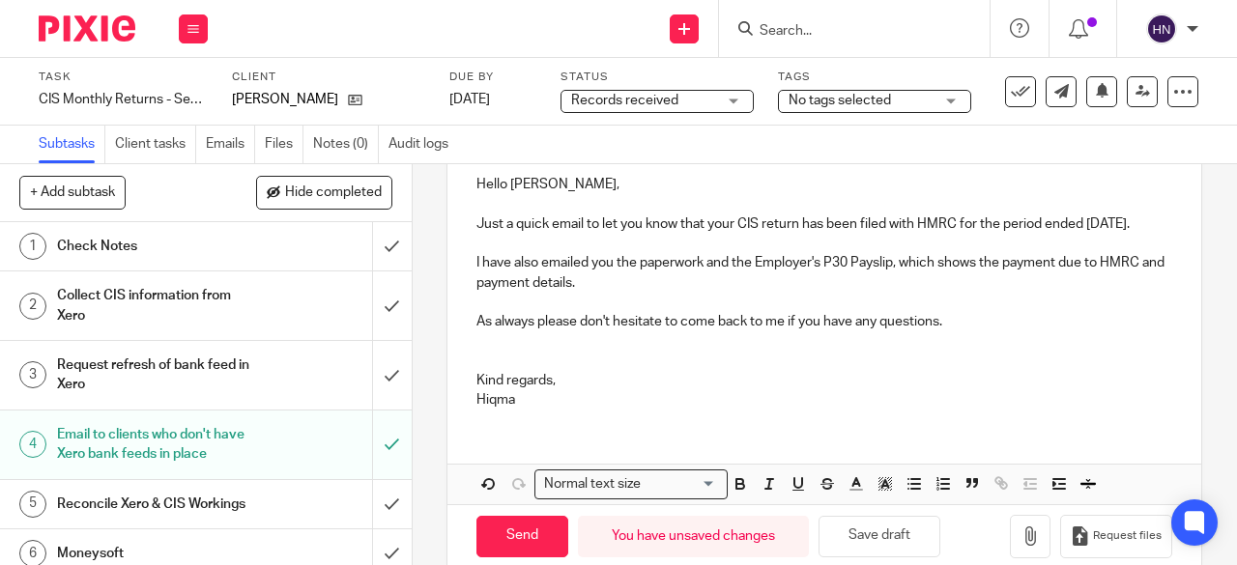
scroll to position [334, 0]
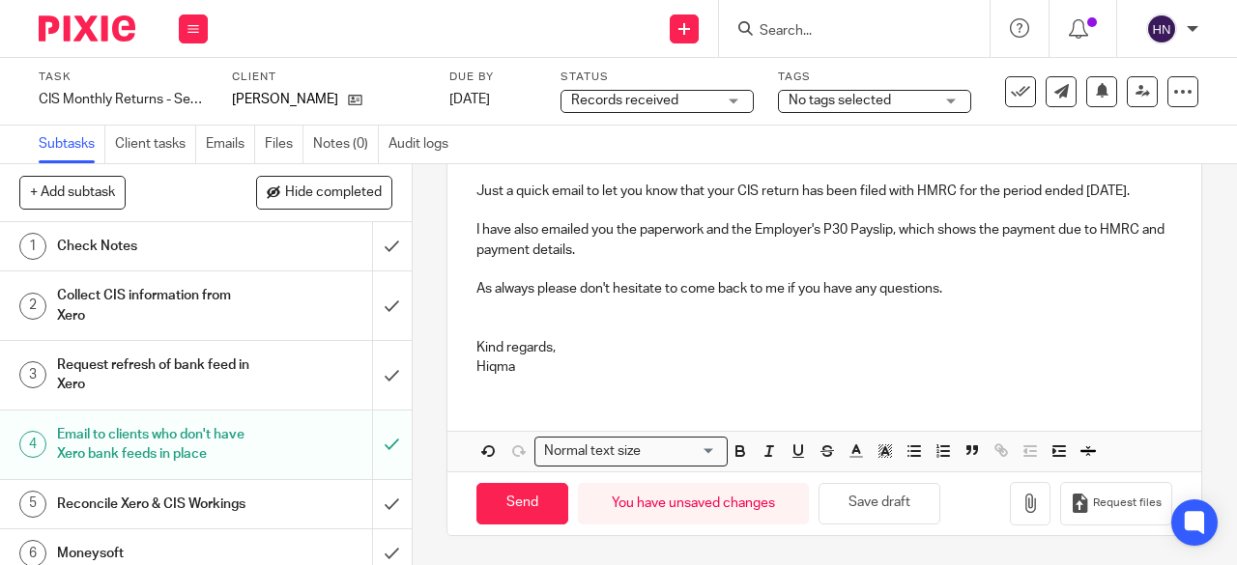
click at [523, 381] on div "Hello Jason, Just a quick email to let you know that your CIS return has been f…" at bounding box center [824, 257] width 754 height 269
click at [510, 513] on input "Send" at bounding box center [522, 504] width 92 height 42
type input "Sent"
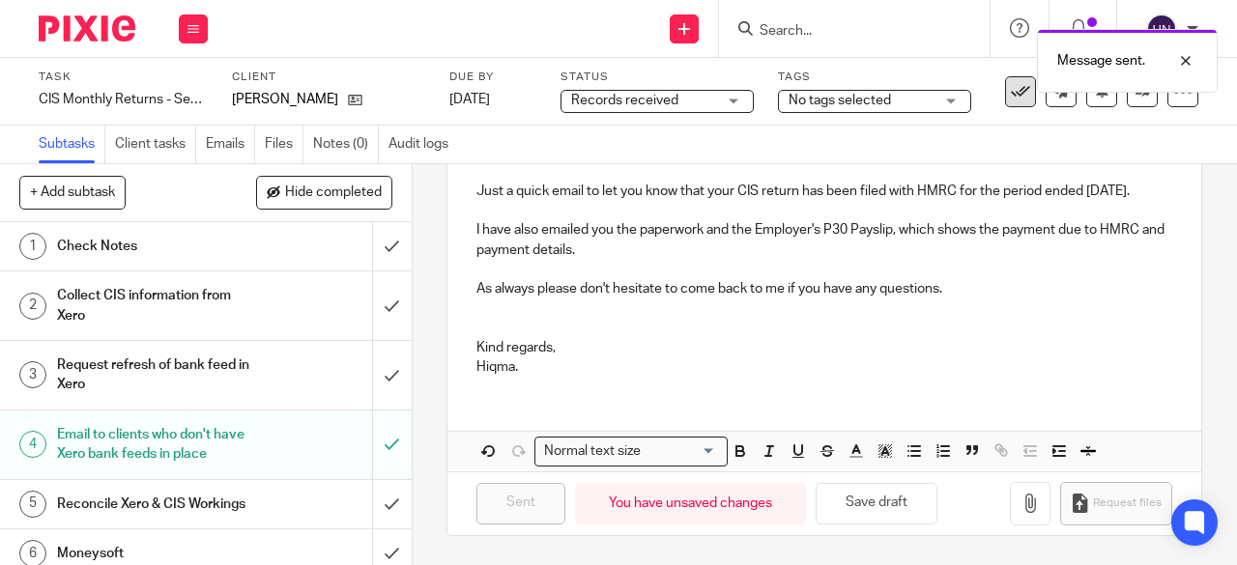
click at [1001, 90] on div "Message sent." at bounding box center [917, 55] width 599 height 73
click at [1011, 94] on icon at bounding box center [1020, 91] width 19 height 19
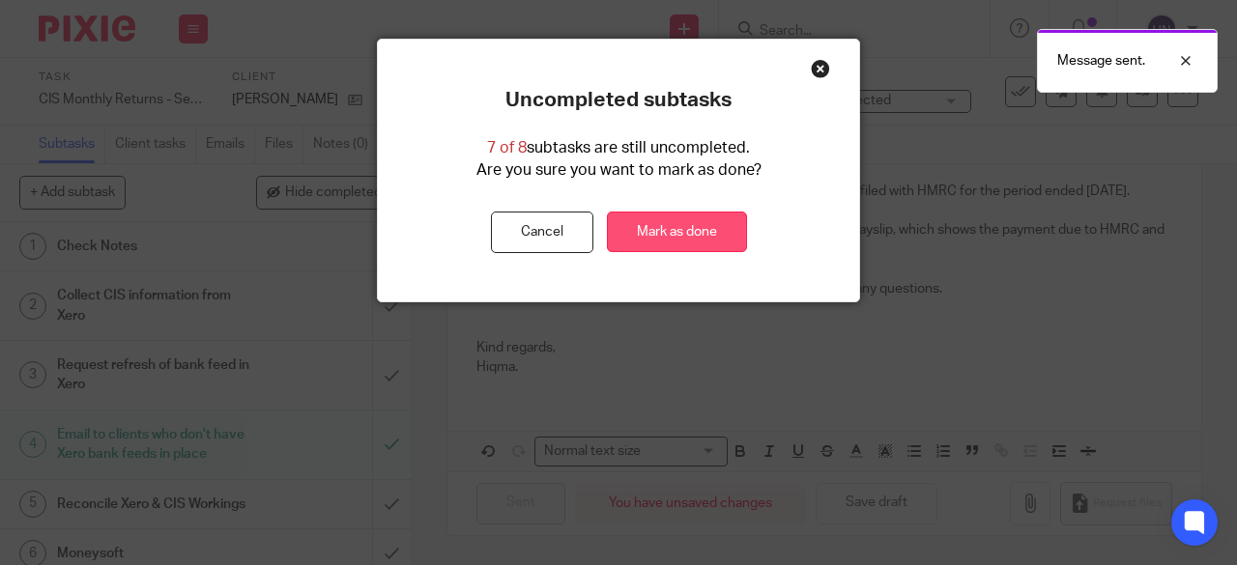
click at [650, 230] on link "Mark as done" at bounding box center [677, 233] width 140 height 42
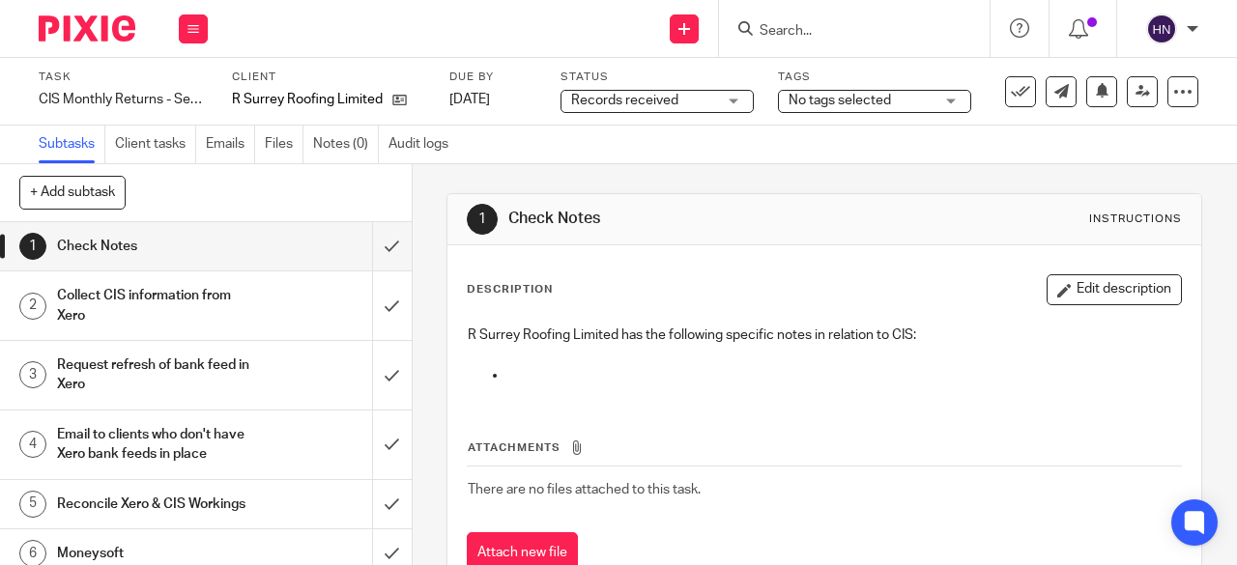
scroll to position [149, 0]
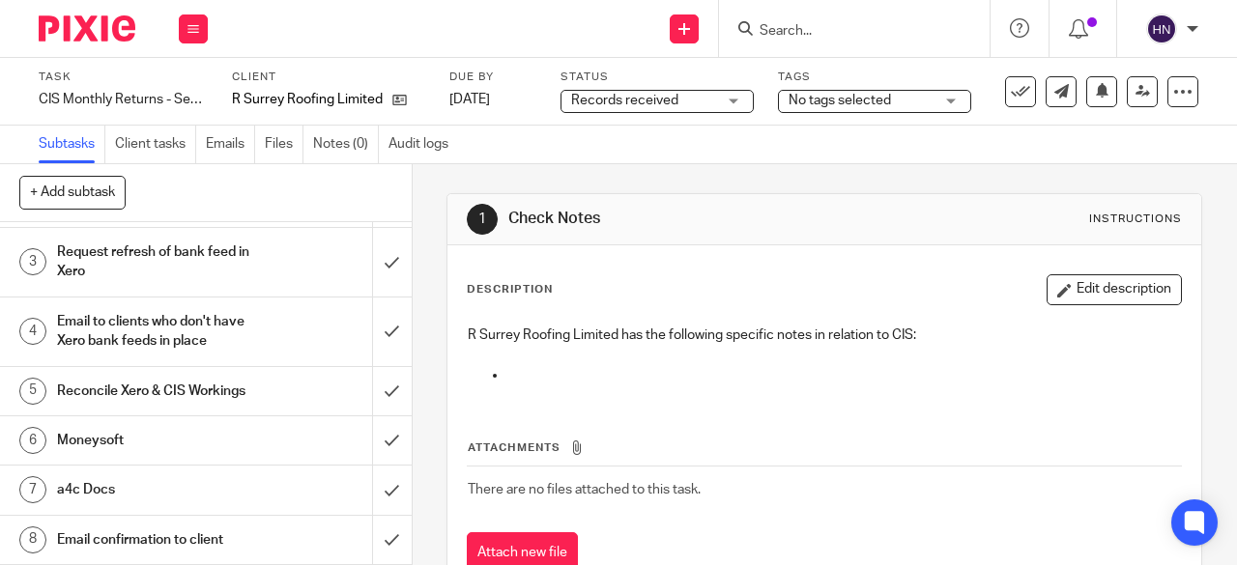
click at [164, 532] on h1 "Email confirmation to client" at bounding box center [155, 540] width 197 height 29
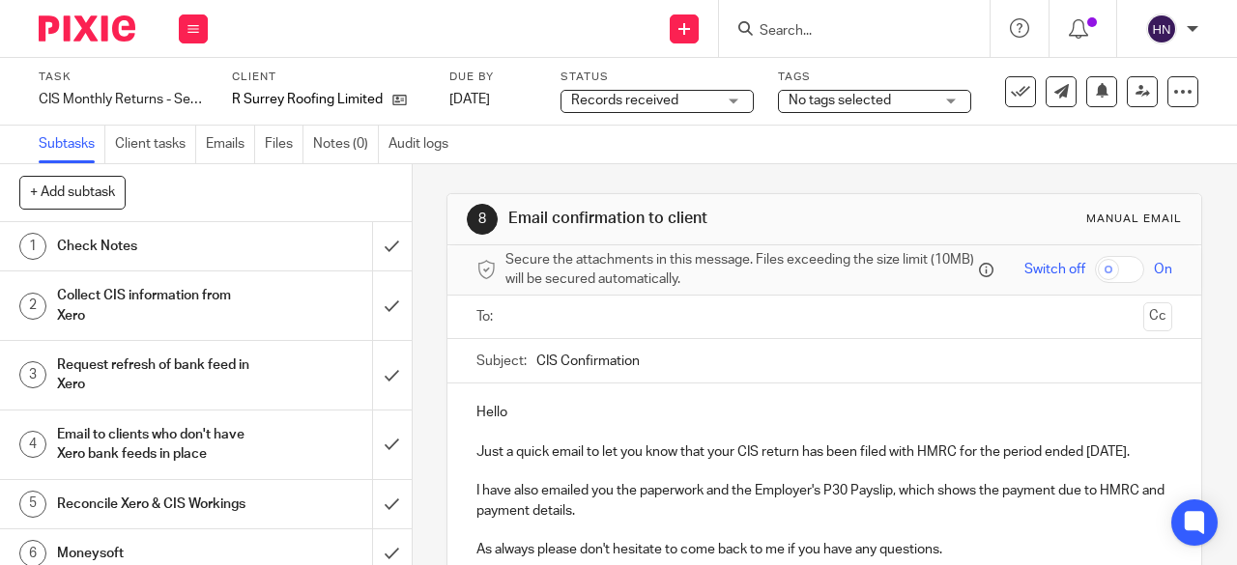
click at [541, 412] on p "Hello" at bounding box center [824, 412] width 696 height 19
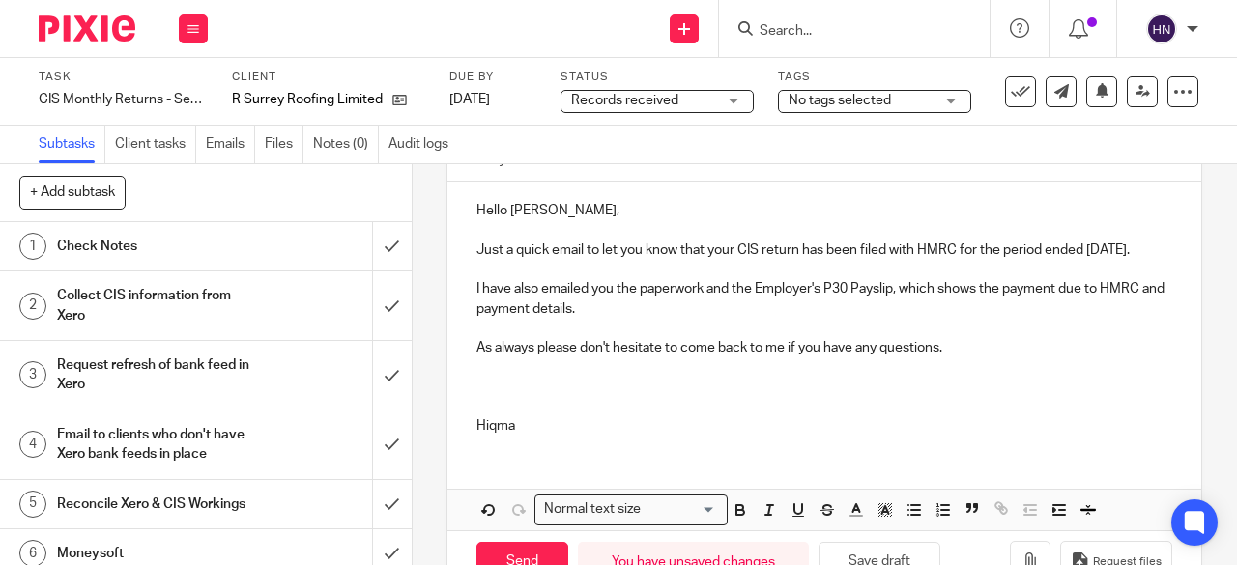
scroll to position [283, 0]
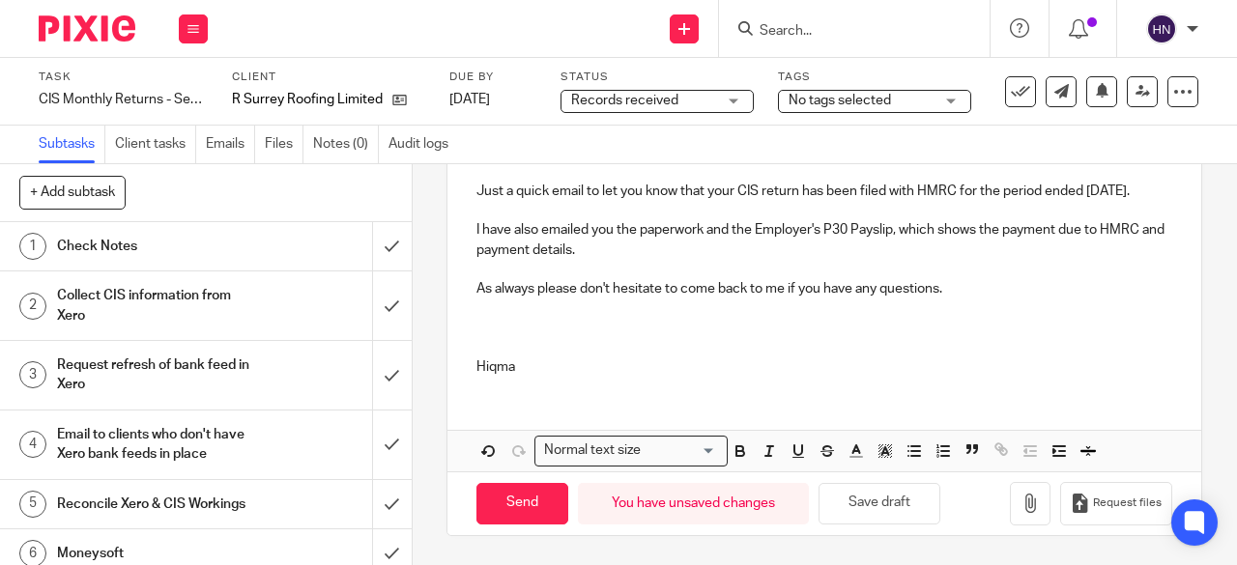
click at [479, 346] on p at bounding box center [824, 347] width 696 height 19
click at [551, 370] on p "Hiqma" at bounding box center [824, 367] width 696 height 19
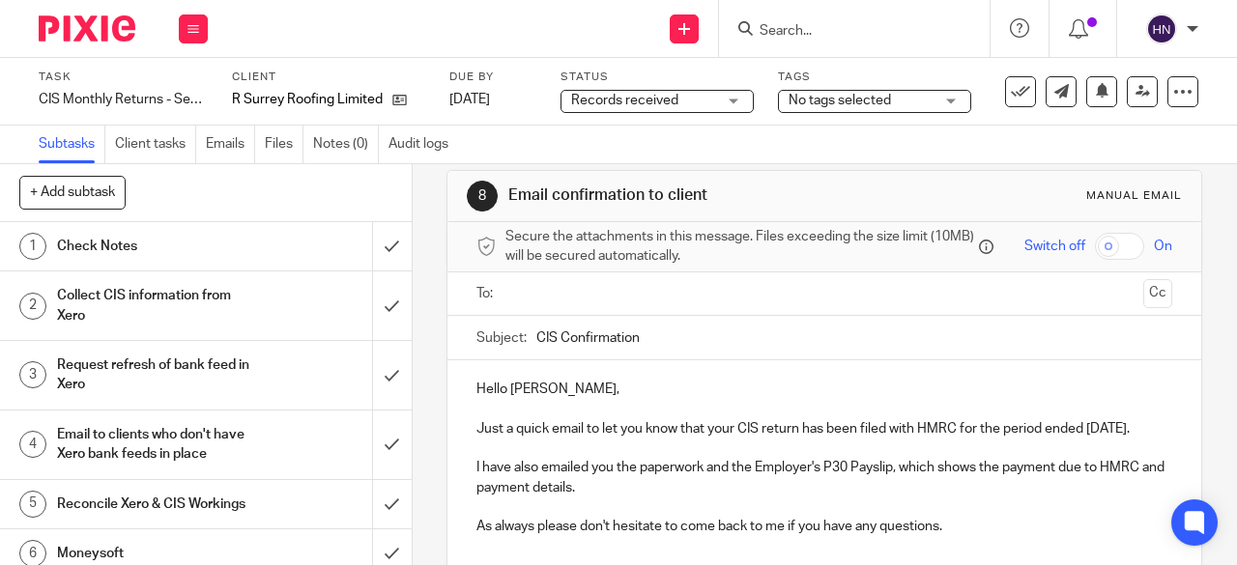
scroll to position [0, 0]
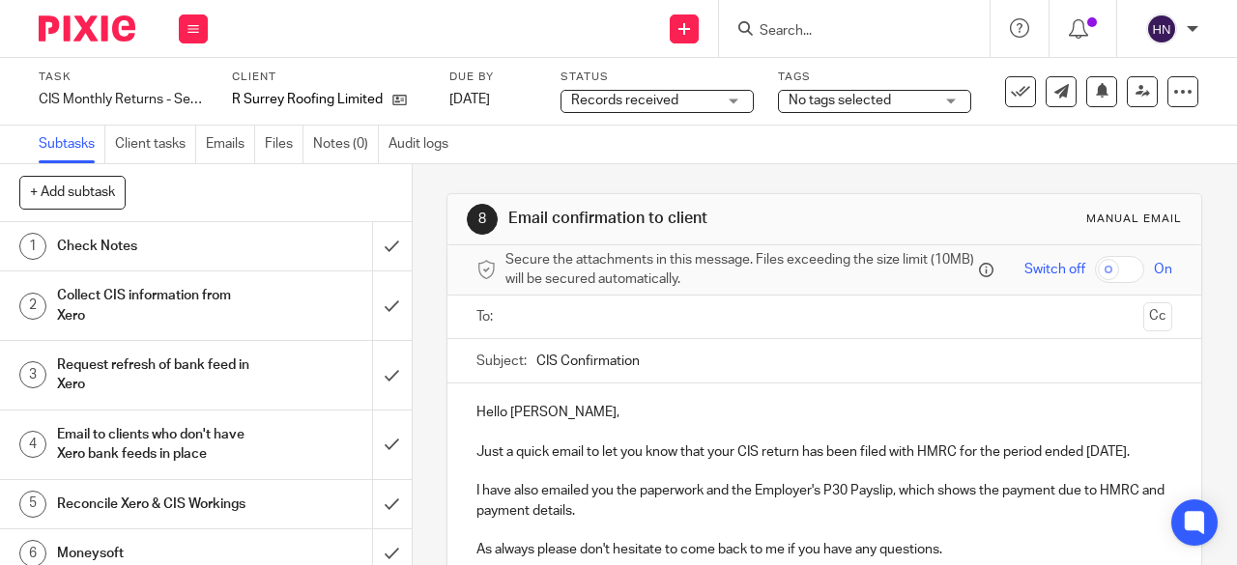
click at [586, 323] on input "text" at bounding box center [823, 317] width 623 height 22
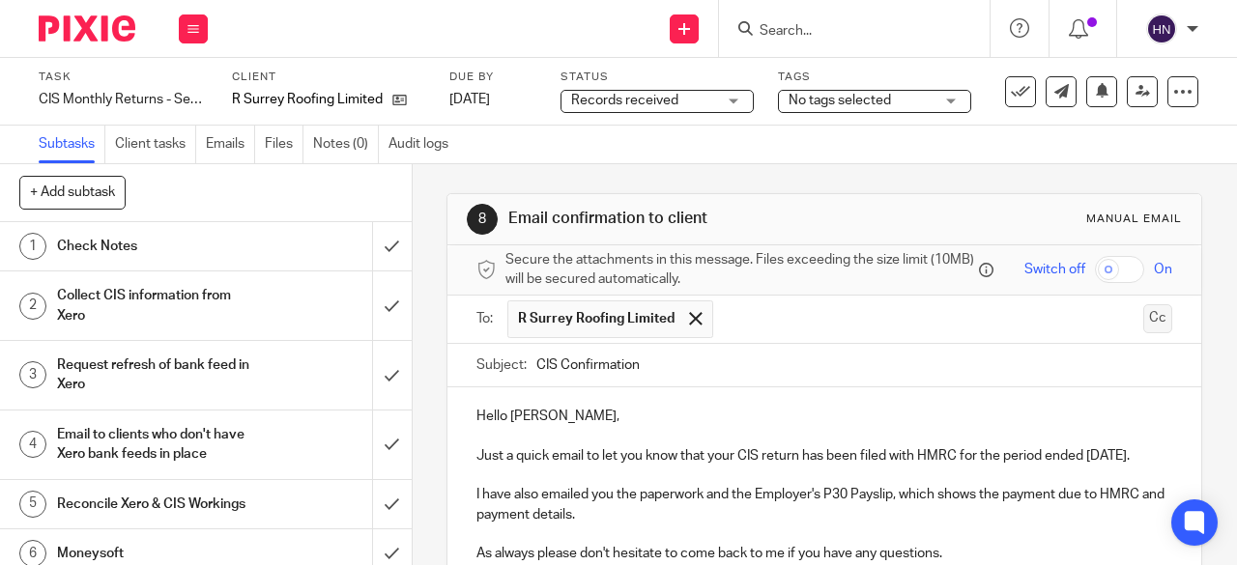
click at [1143, 322] on button "Cc" at bounding box center [1157, 318] width 29 height 29
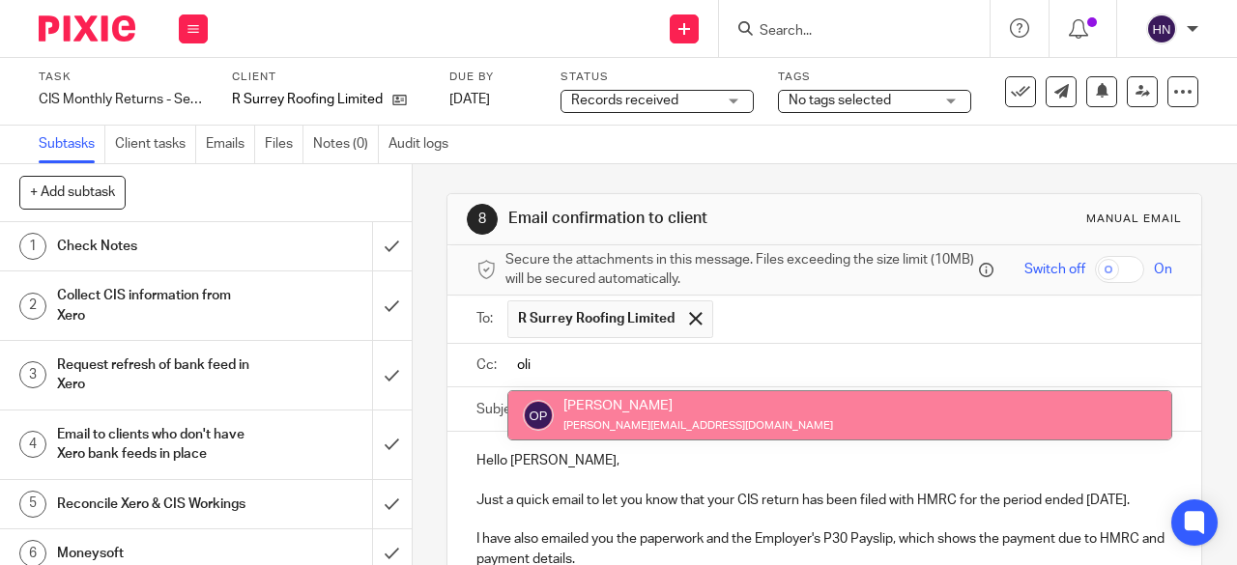
type input "oli"
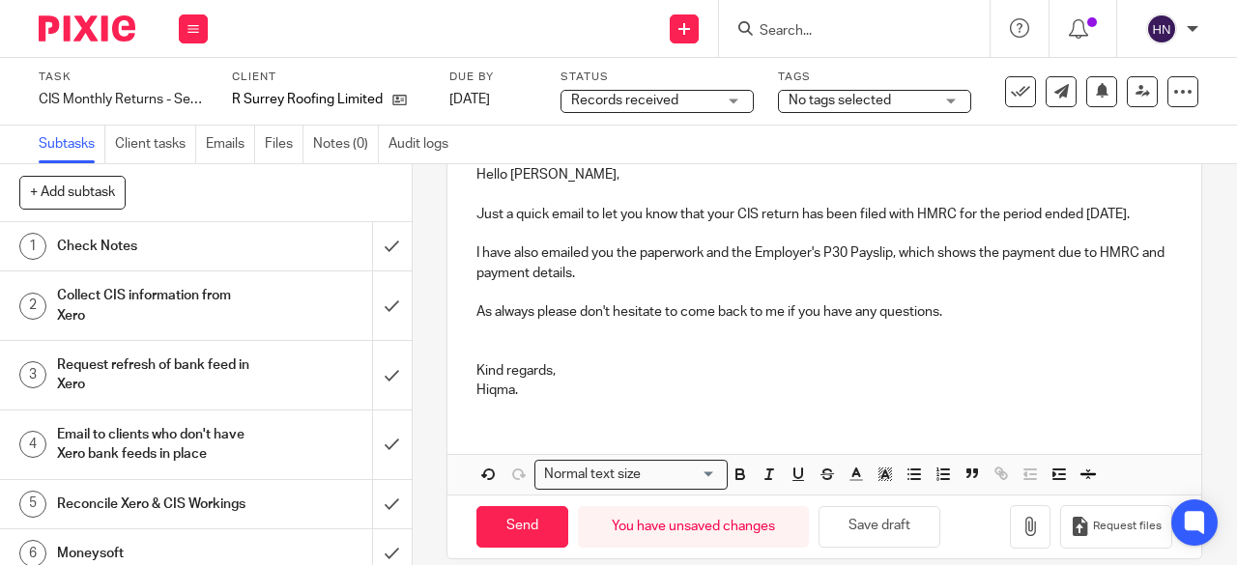
scroll to position [334, 0]
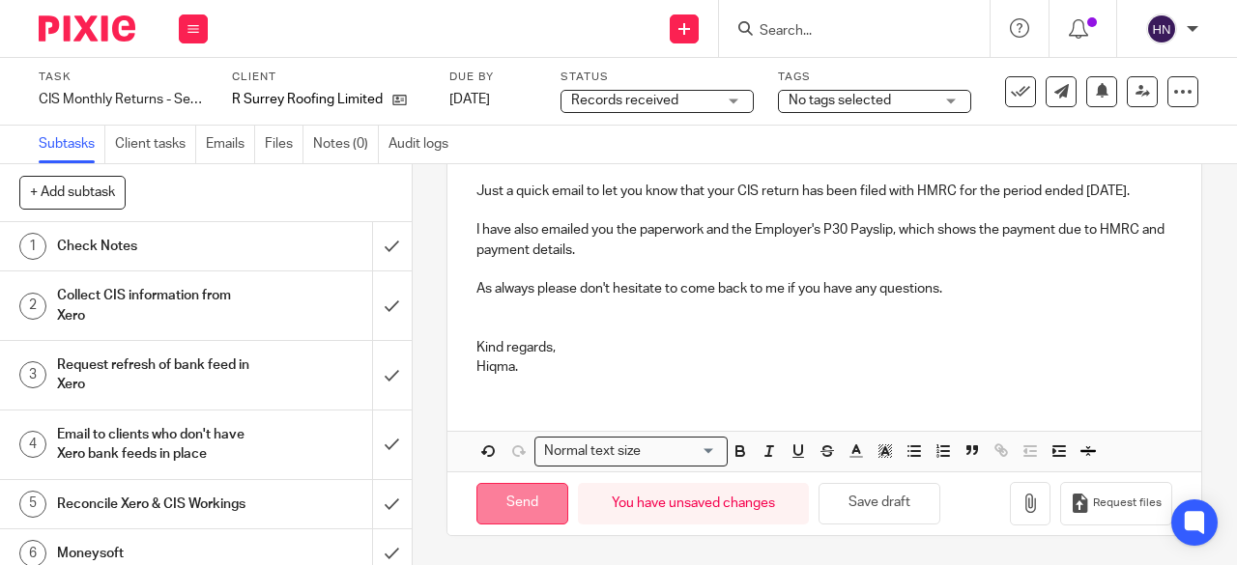
click at [511, 521] on input "Send" at bounding box center [522, 504] width 92 height 42
type input "Sent"
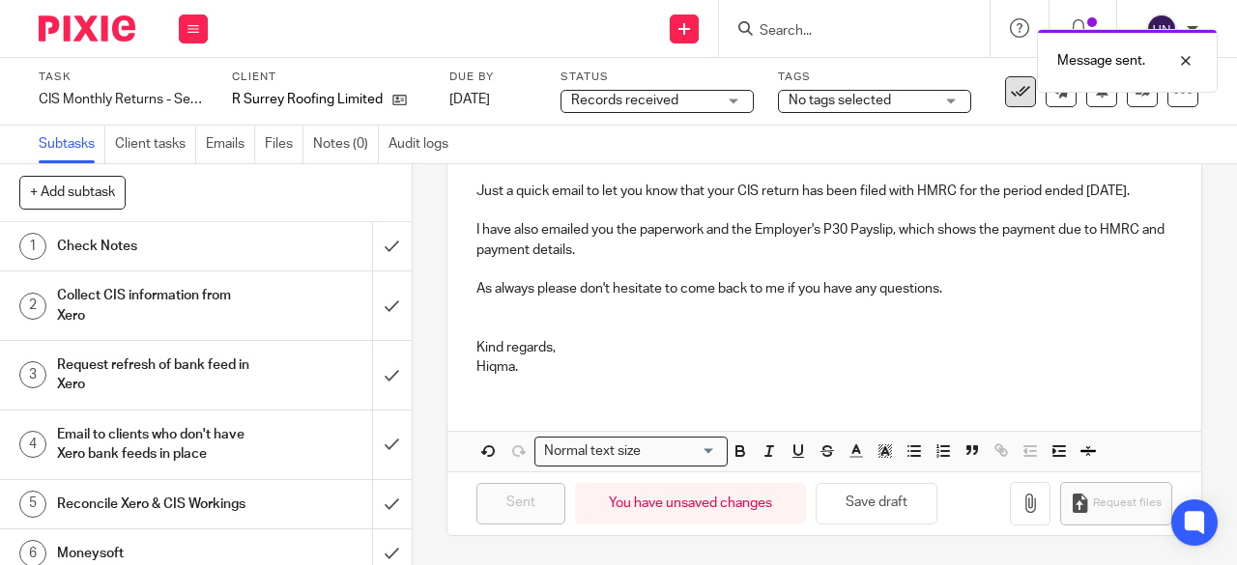
click at [1011, 89] on div "Message sent." at bounding box center [917, 55] width 599 height 73
click at [1010, 88] on div "Message sent." at bounding box center [917, 55] width 599 height 73
click at [1001, 91] on div "Message sent." at bounding box center [917, 55] width 599 height 73
click at [1001, 88] on div "Message sent." at bounding box center [917, 55] width 599 height 73
click at [1011, 98] on icon at bounding box center [1020, 91] width 19 height 19
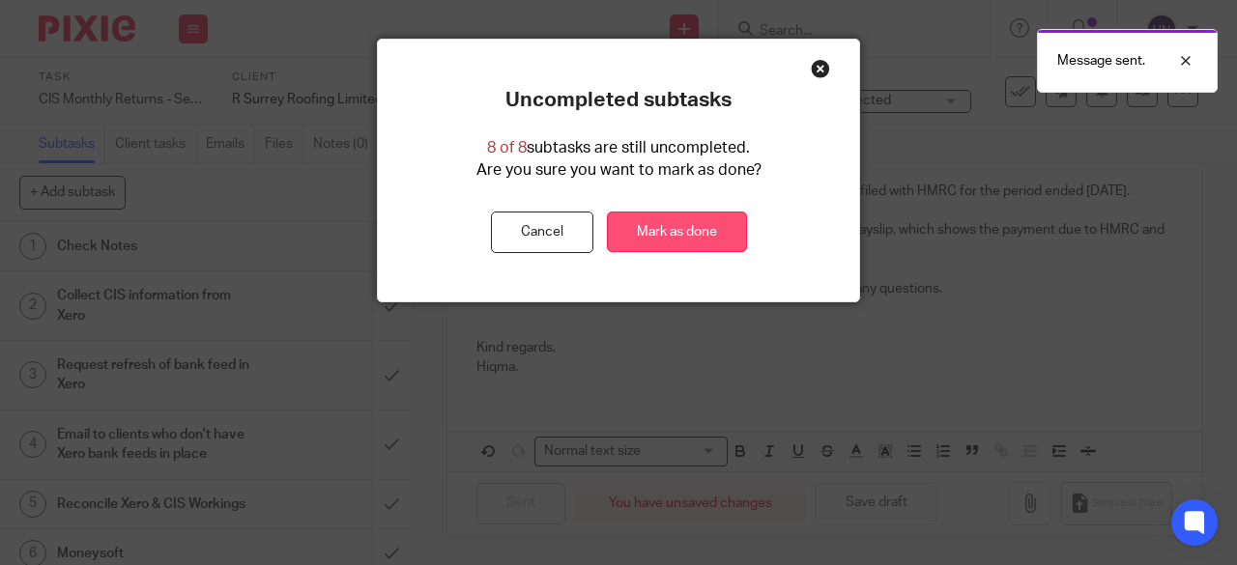
click at [690, 220] on link "Mark as done" at bounding box center [677, 233] width 140 height 42
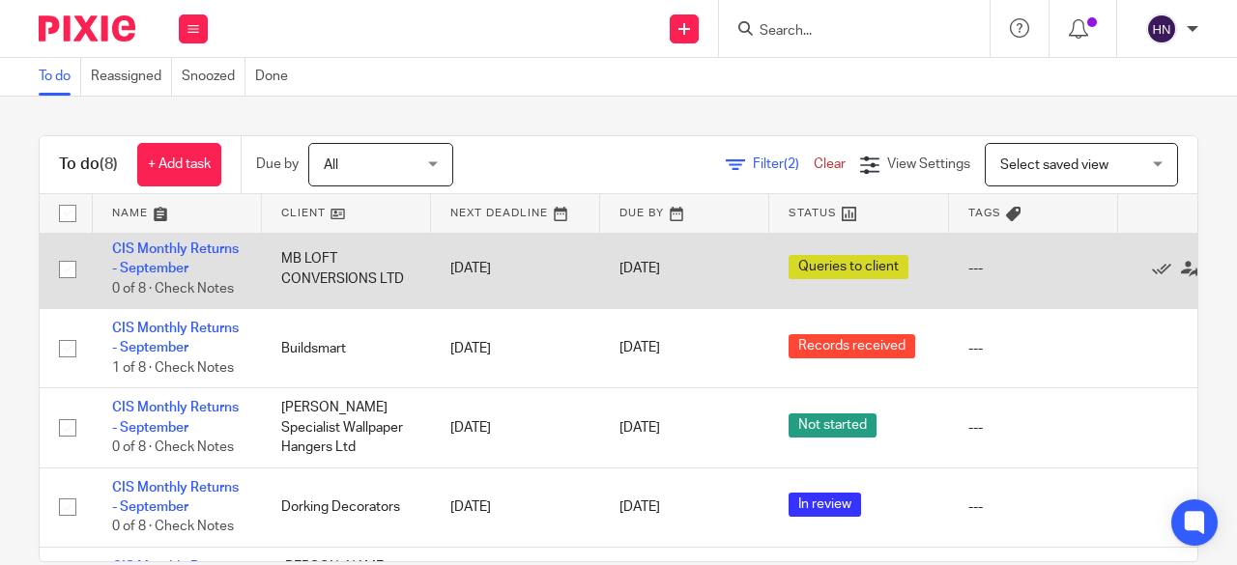
scroll to position [193, 0]
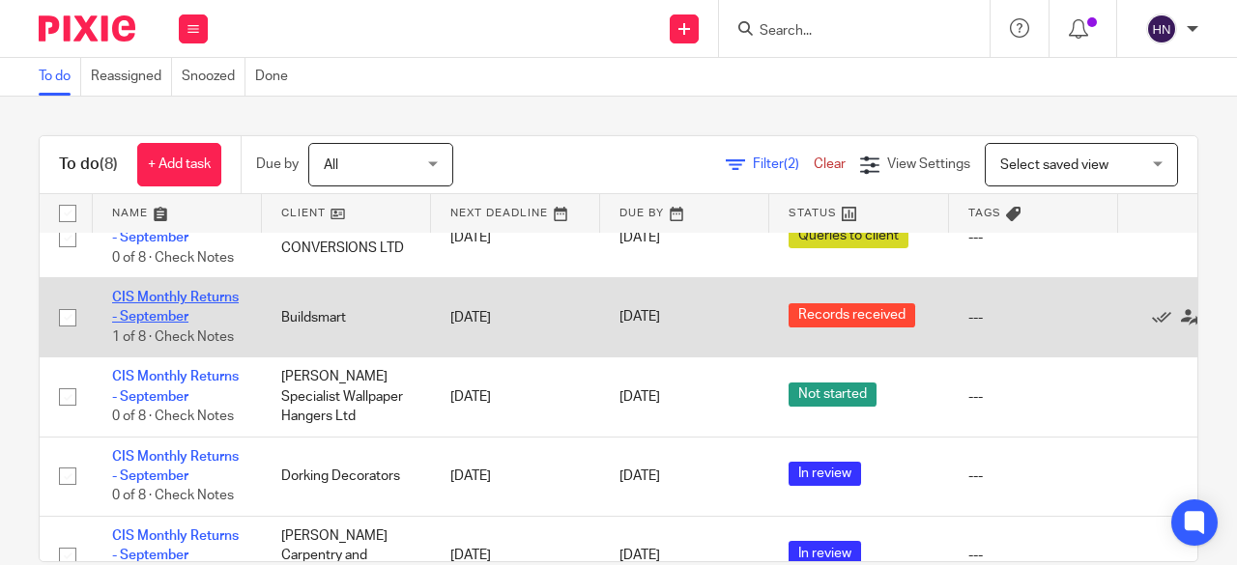
click at [159, 295] on link "CIS Monthly Returns - September" at bounding box center [175, 307] width 127 height 33
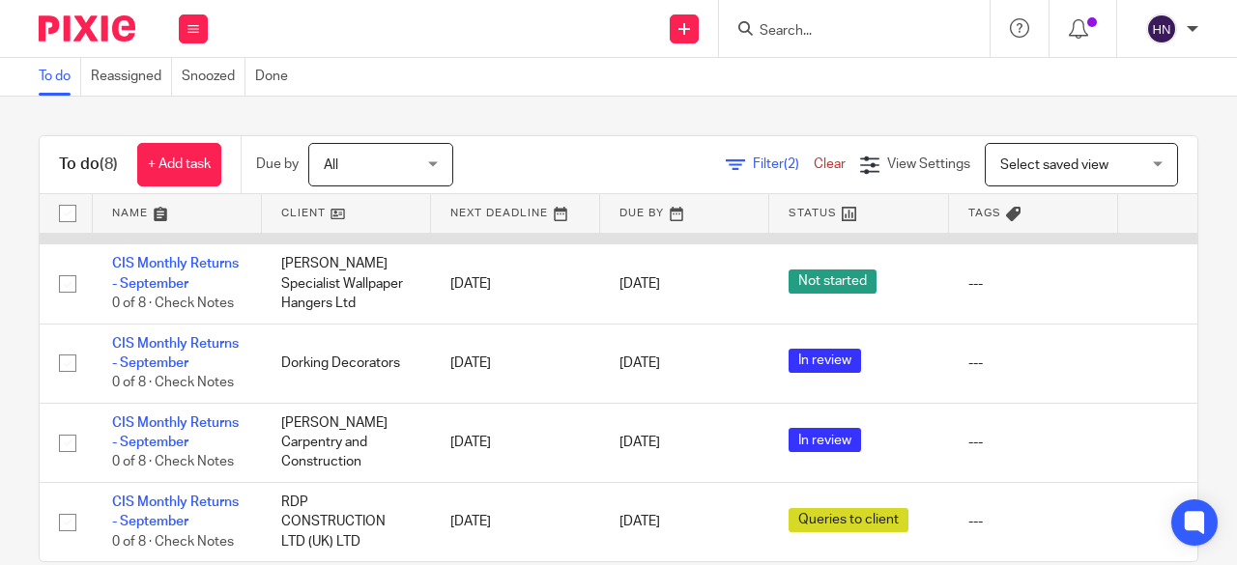
scroll to position [319, 0]
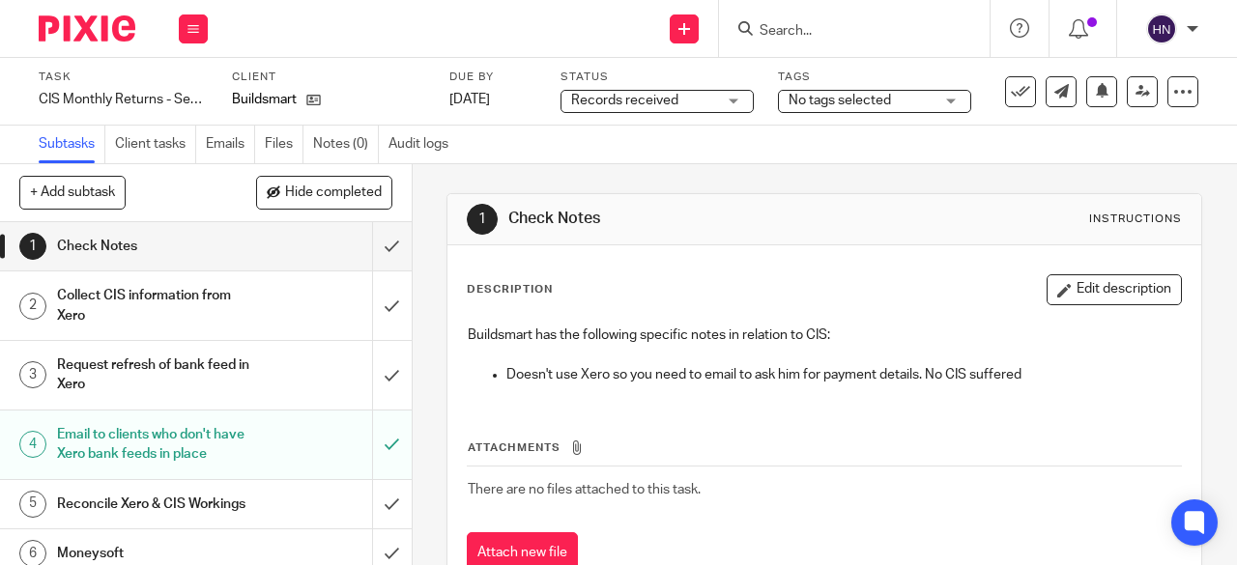
scroll to position [149, 0]
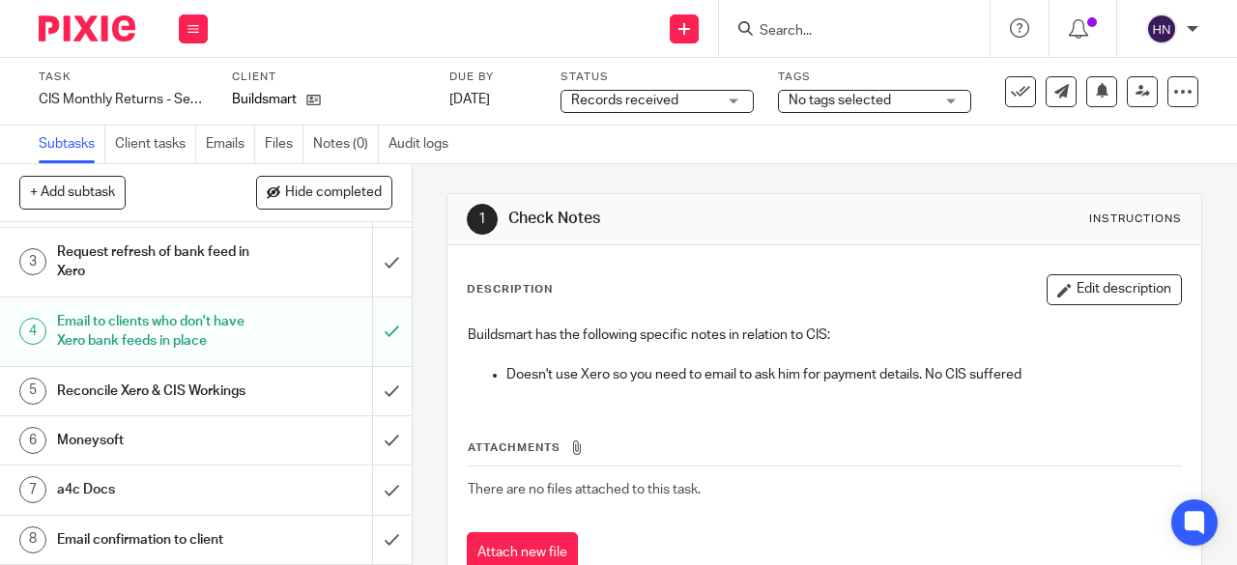
click at [174, 530] on h1 "Email confirmation to client" at bounding box center [155, 540] width 197 height 29
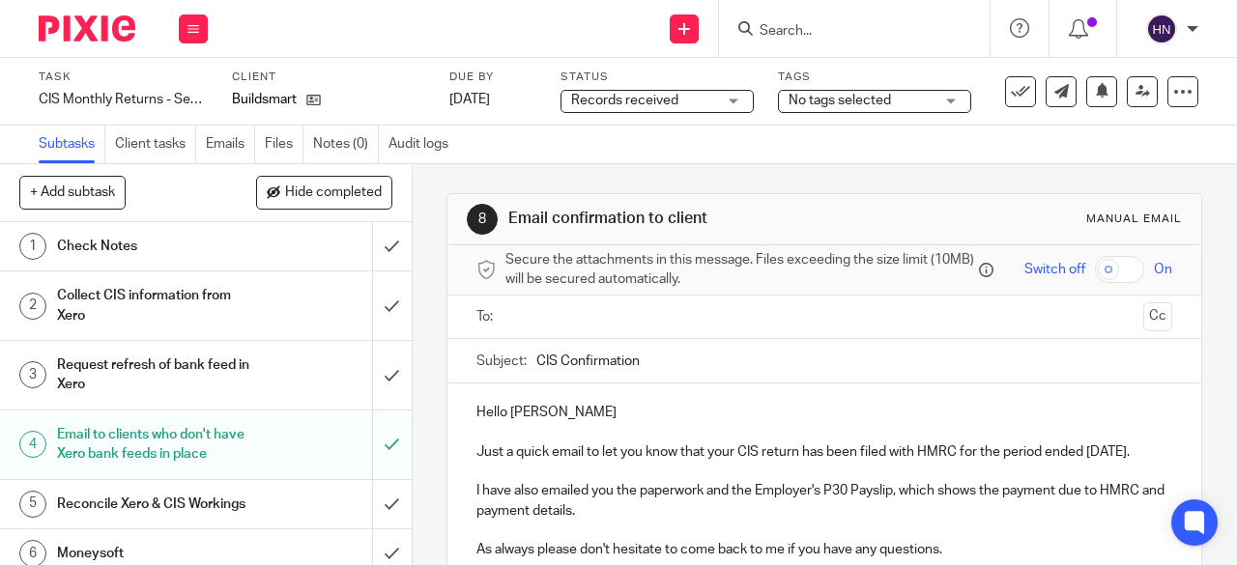
click at [531, 414] on p "Hello [PERSON_NAME]" at bounding box center [824, 412] width 696 height 19
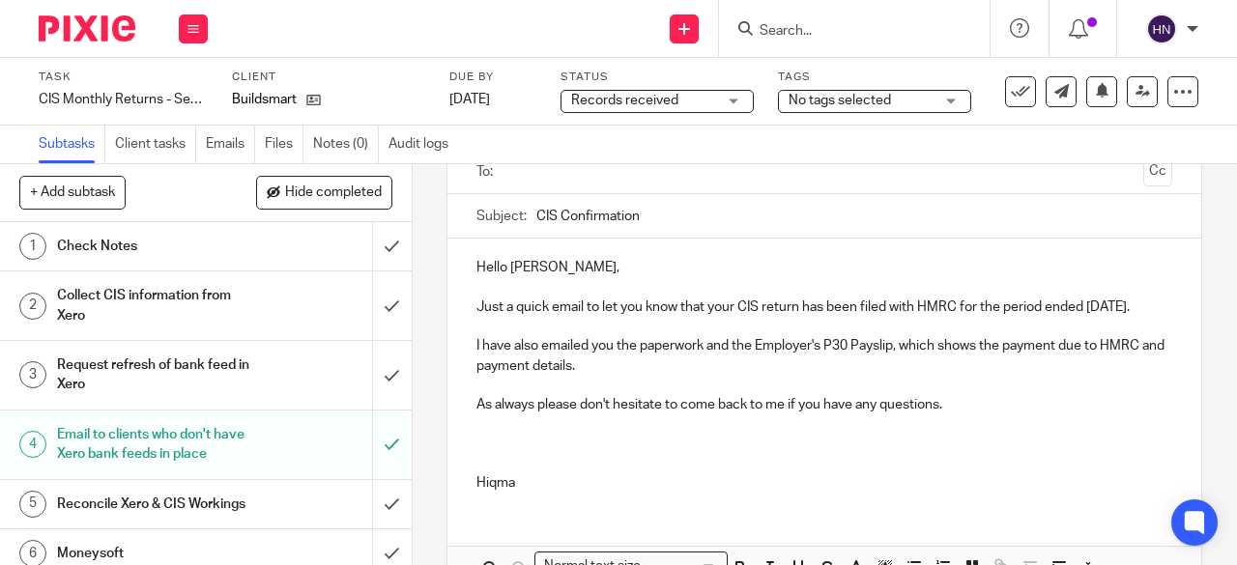
scroll to position [283, 0]
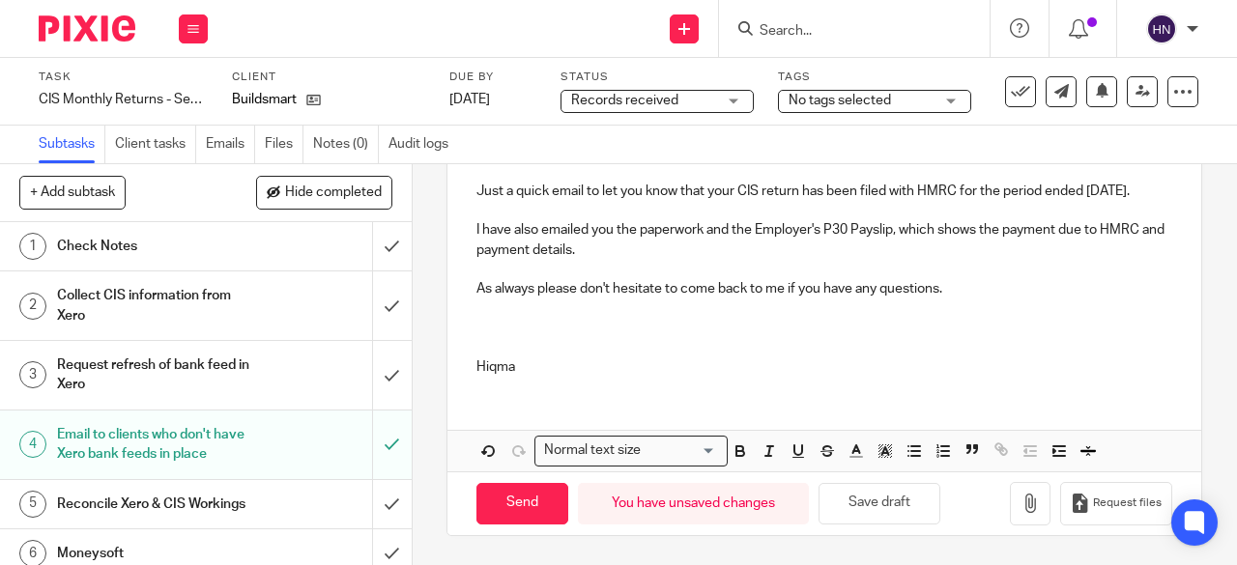
click at [476, 362] on p "Hiqma" at bounding box center [824, 367] width 696 height 19
click at [484, 345] on p at bounding box center [824, 347] width 696 height 19
click at [524, 370] on p "Hiqma" at bounding box center [824, 367] width 696 height 19
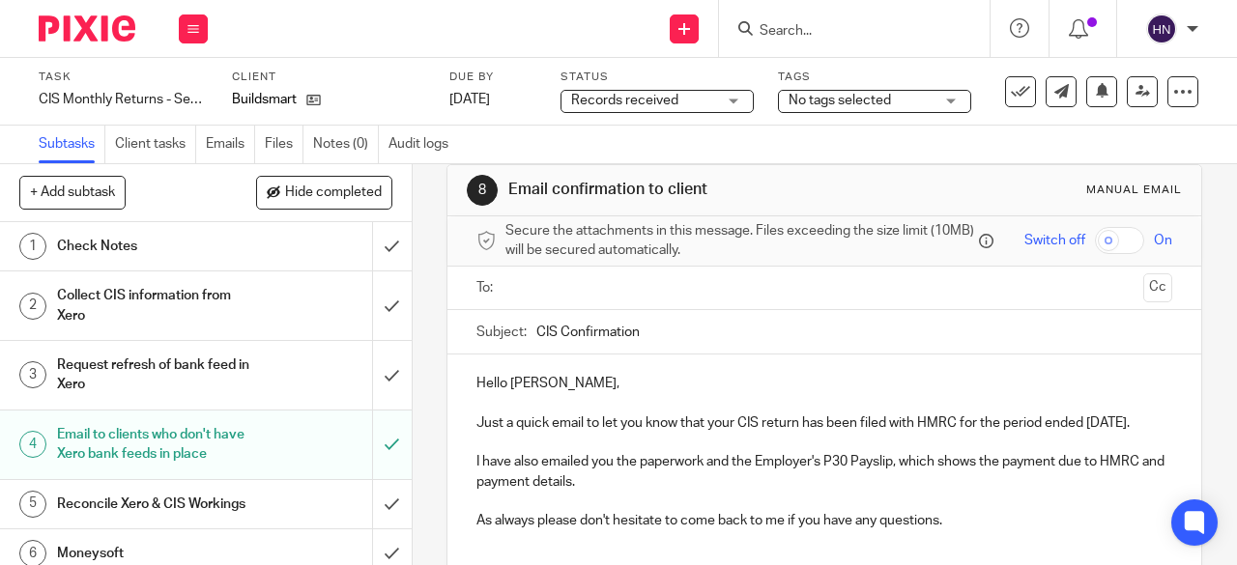
scroll to position [0, 0]
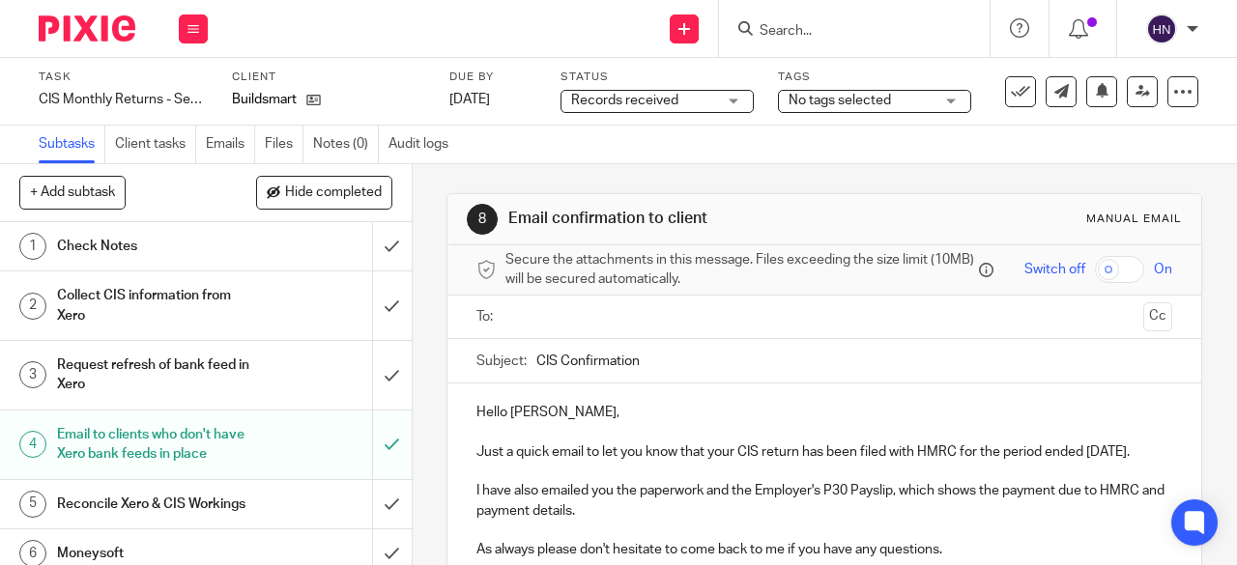
click at [529, 320] on input "text" at bounding box center [823, 317] width 623 height 22
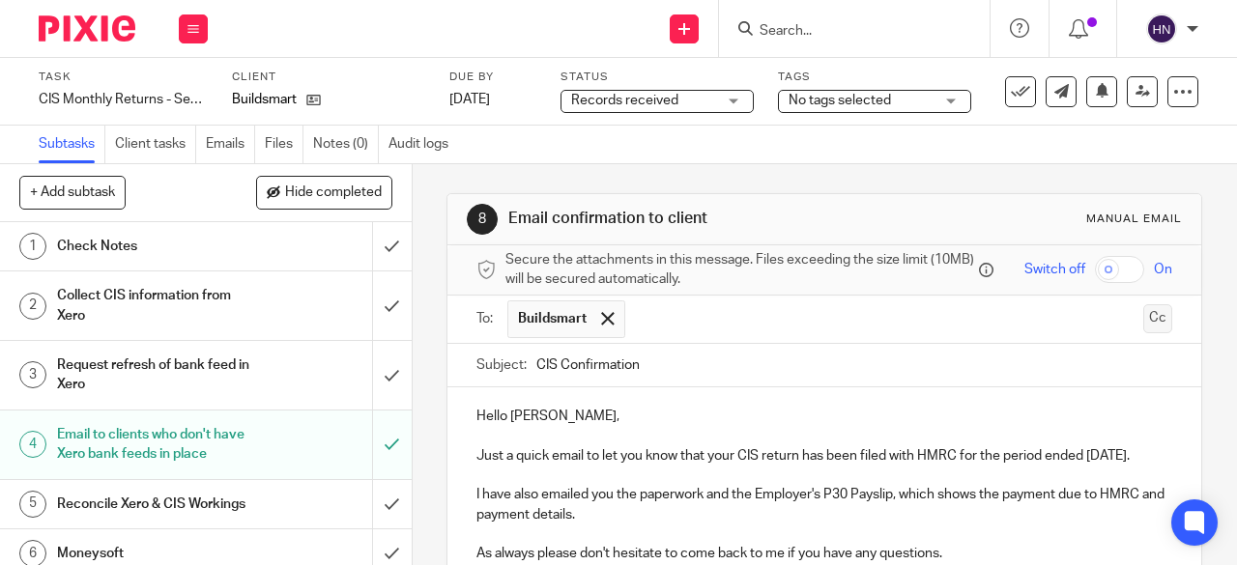
click at [1143, 320] on button "Cc" at bounding box center [1157, 318] width 29 height 29
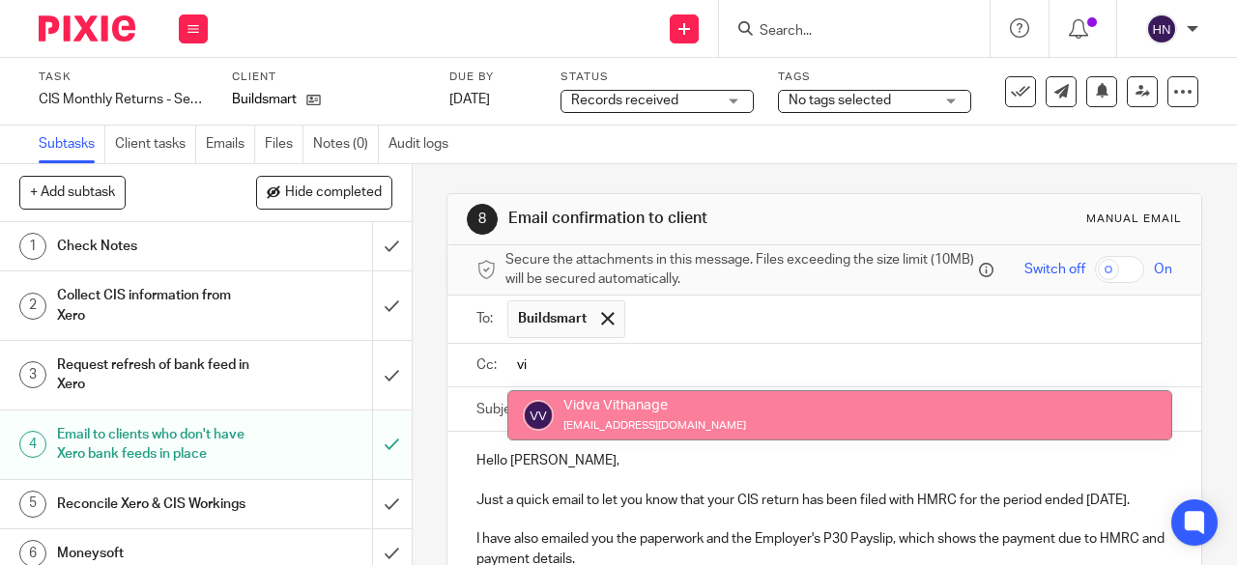
type input "vi"
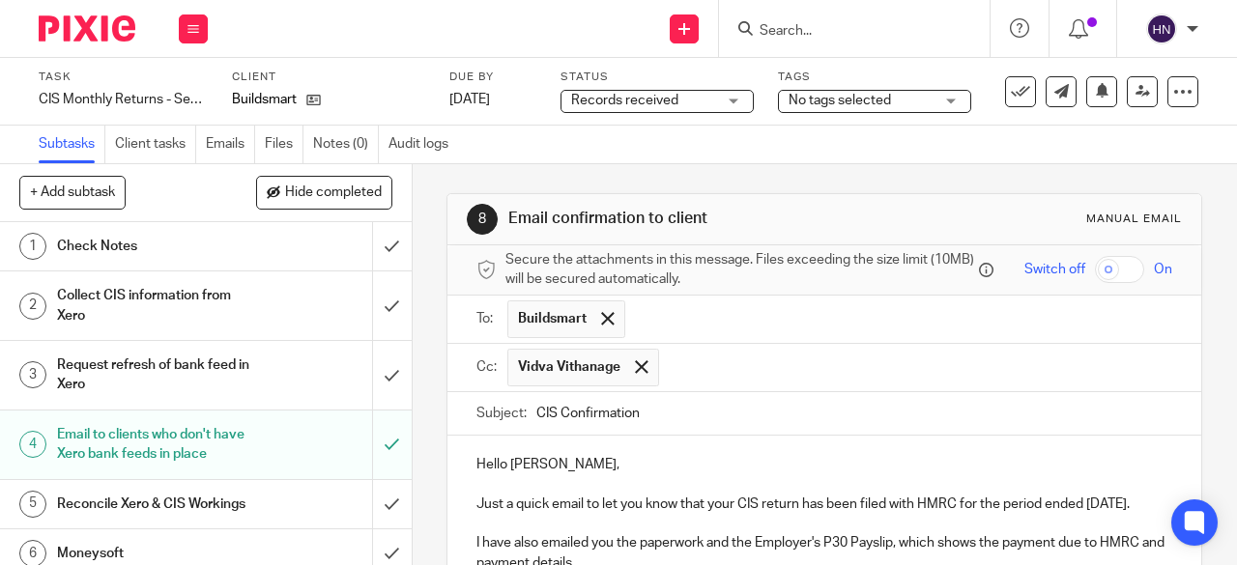
scroll to position [334, 0]
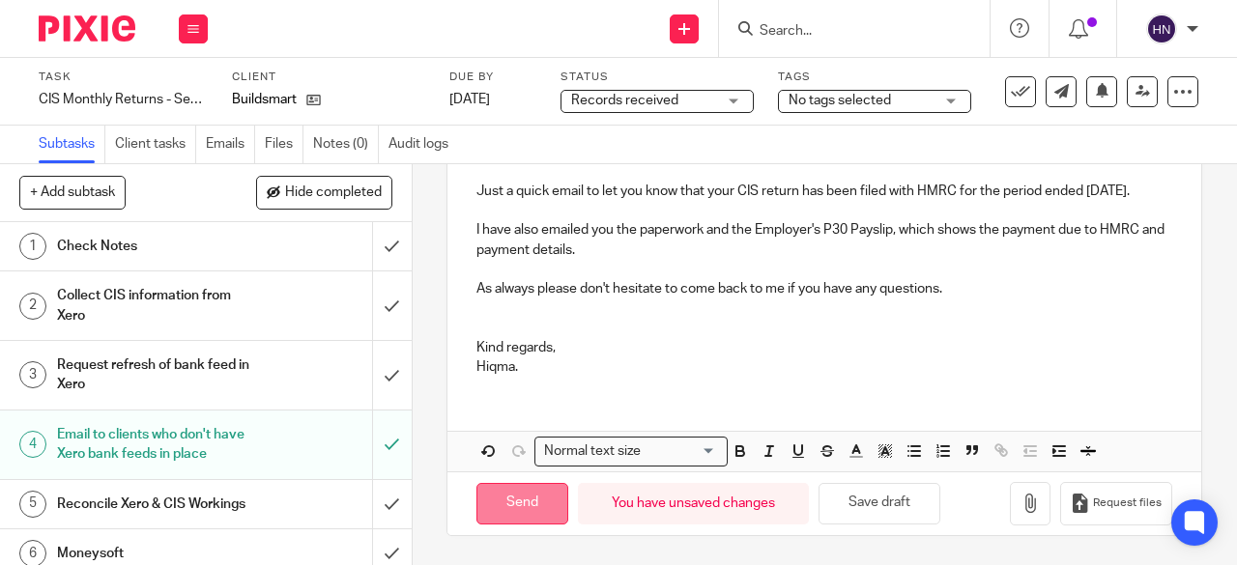
click at [520, 507] on input "Send" at bounding box center [522, 504] width 92 height 42
type input "Sent"
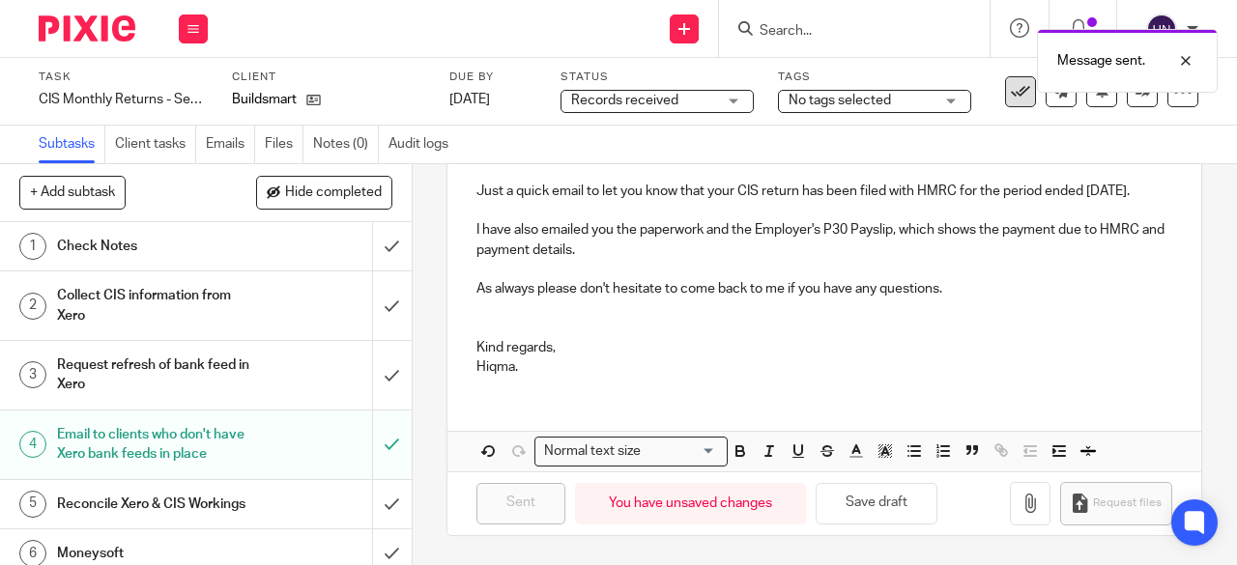
click at [1000, 92] on div "Message sent." at bounding box center [917, 55] width 599 height 73
click at [1002, 90] on div "Message sent." at bounding box center [917, 55] width 599 height 73
click at [1003, 87] on div "Message sent." at bounding box center [917, 55] width 599 height 73
click at [1000, 88] on div "Message sent." at bounding box center [917, 55] width 599 height 73
click at [1011, 94] on icon at bounding box center [1020, 91] width 19 height 19
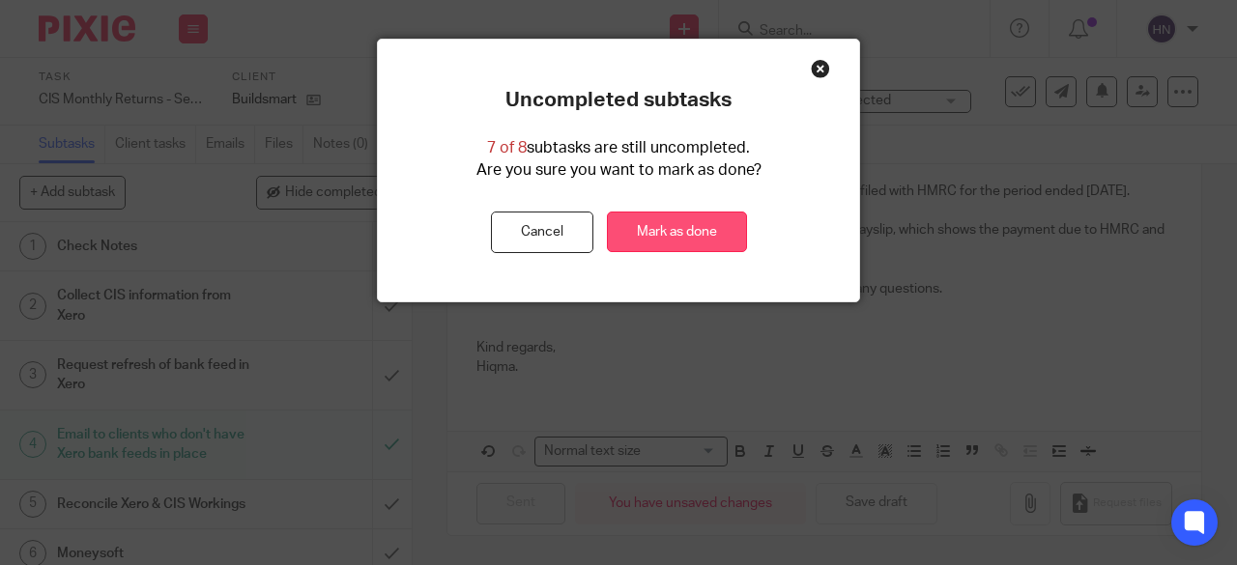
click at [706, 242] on link "Mark as done" at bounding box center [677, 233] width 140 height 42
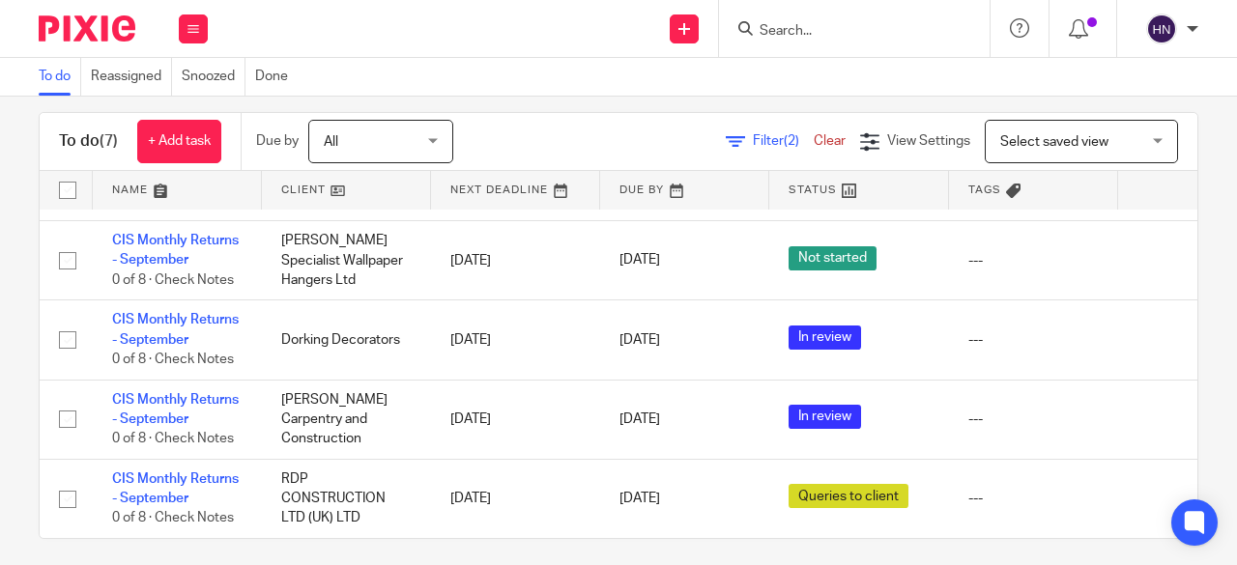
scroll to position [35, 0]
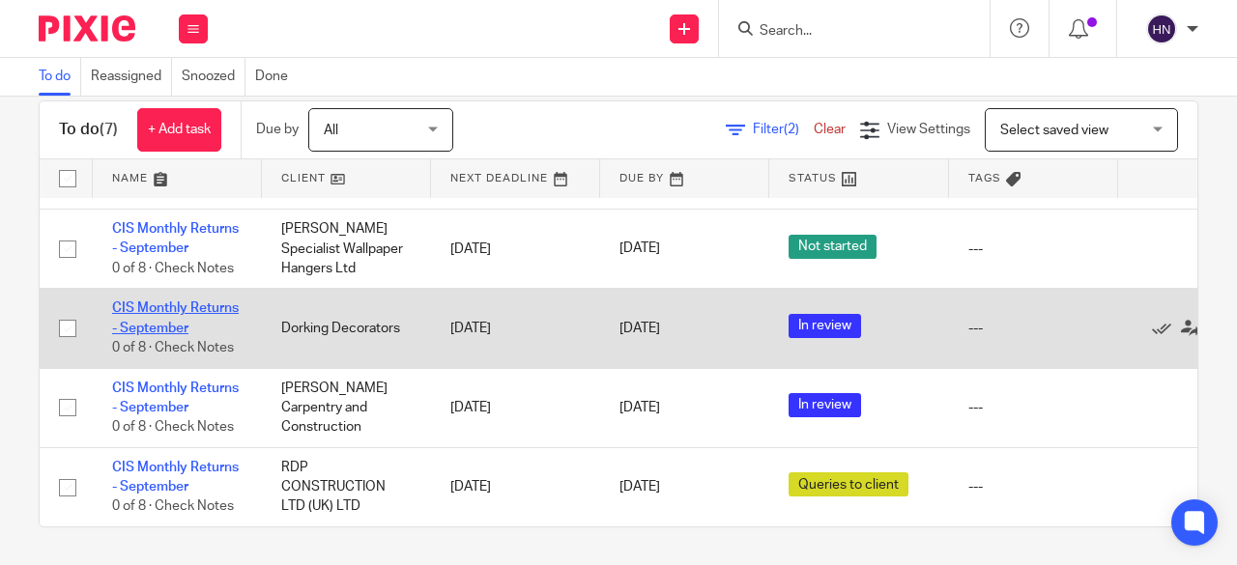
click at [171, 301] on link "CIS Monthly Returns - September" at bounding box center [175, 317] width 127 height 33
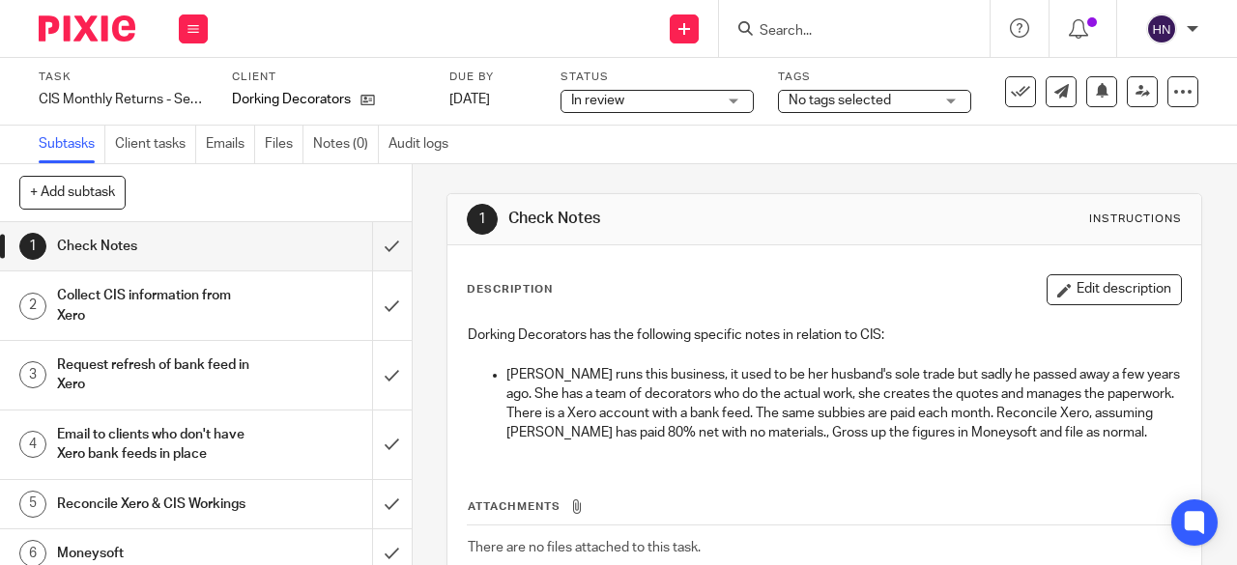
drag, startPoint x: 0, startPoint y: 0, endPoint x: 720, endPoint y: 98, distance: 726.4
click at [719, 98] on div "In review In review" at bounding box center [656, 101] width 193 height 23
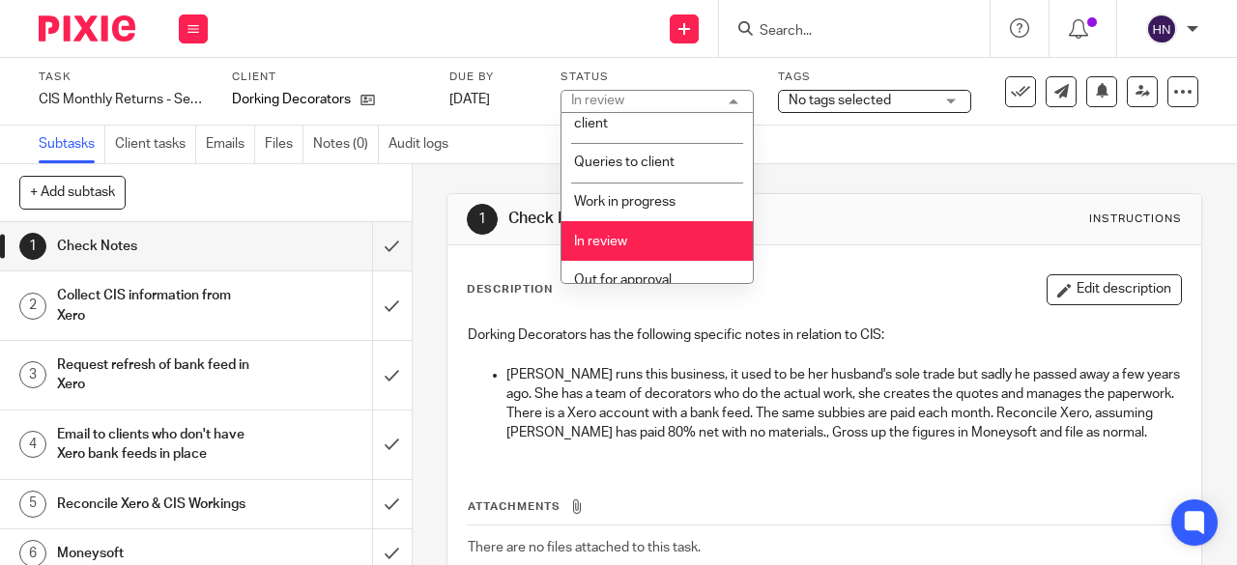
scroll to position [242, 0]
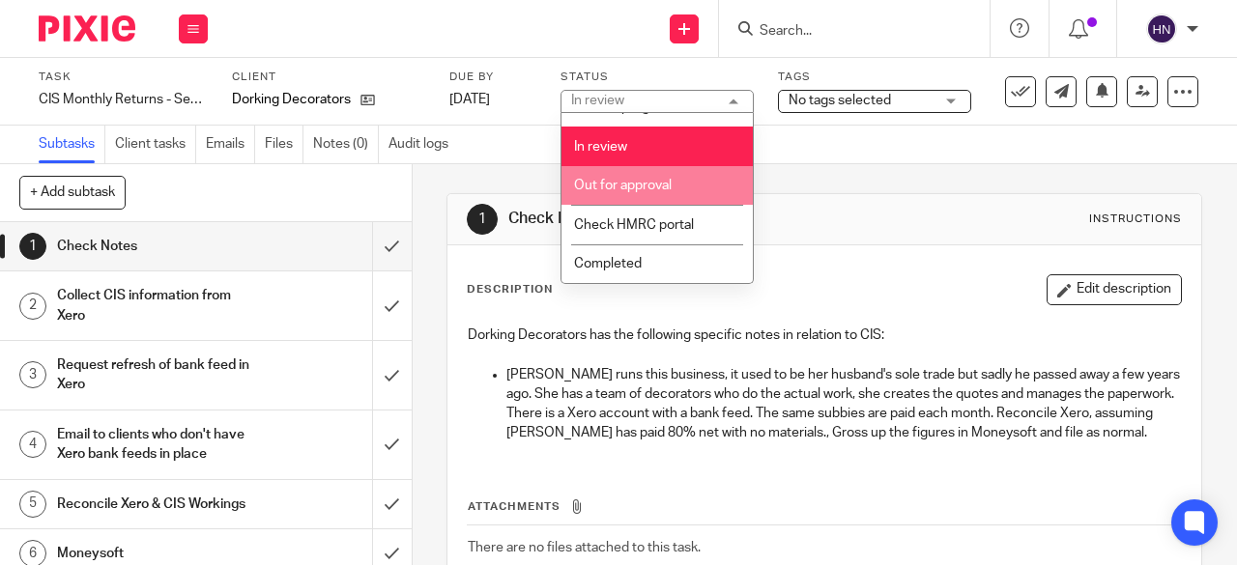
click at [672, 194] on li "Out for approval" at bounding box center [656, 186] width 191 height 40
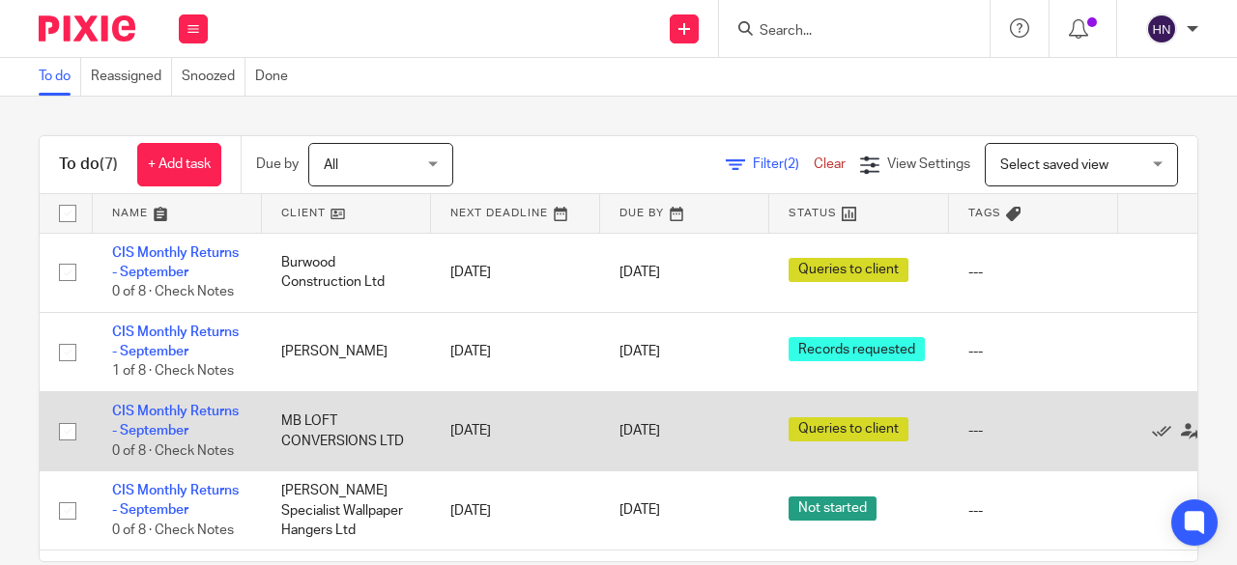
scroll to position [193, 0]
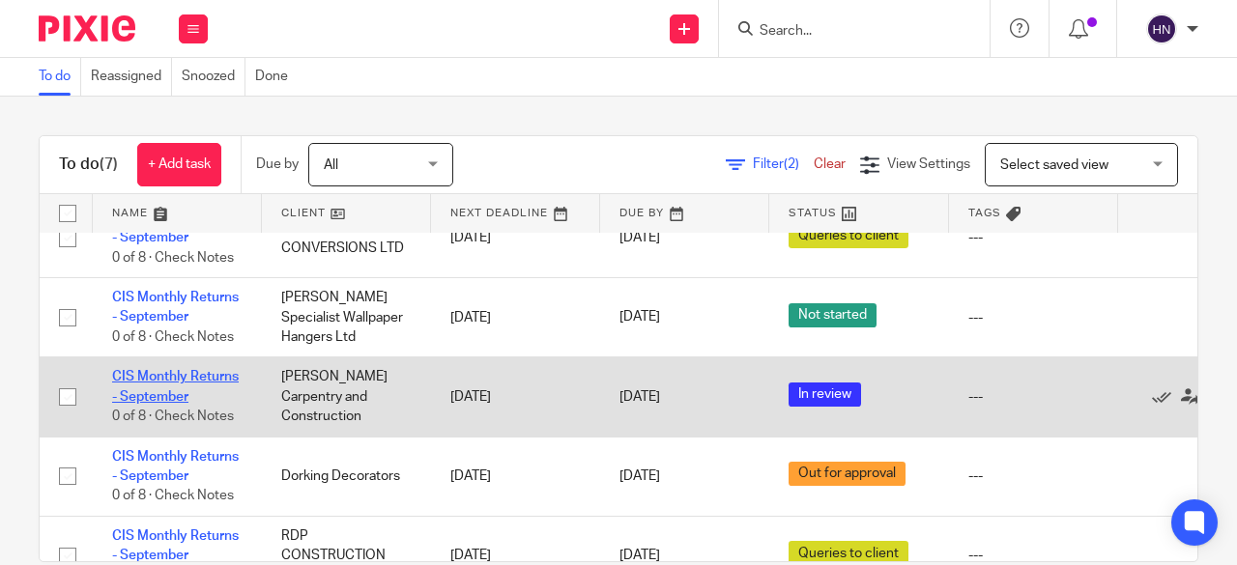
click at [137, 373] on link "CIS Monthly Returns - September" at bounding box center [175, 386] width 127 height 33
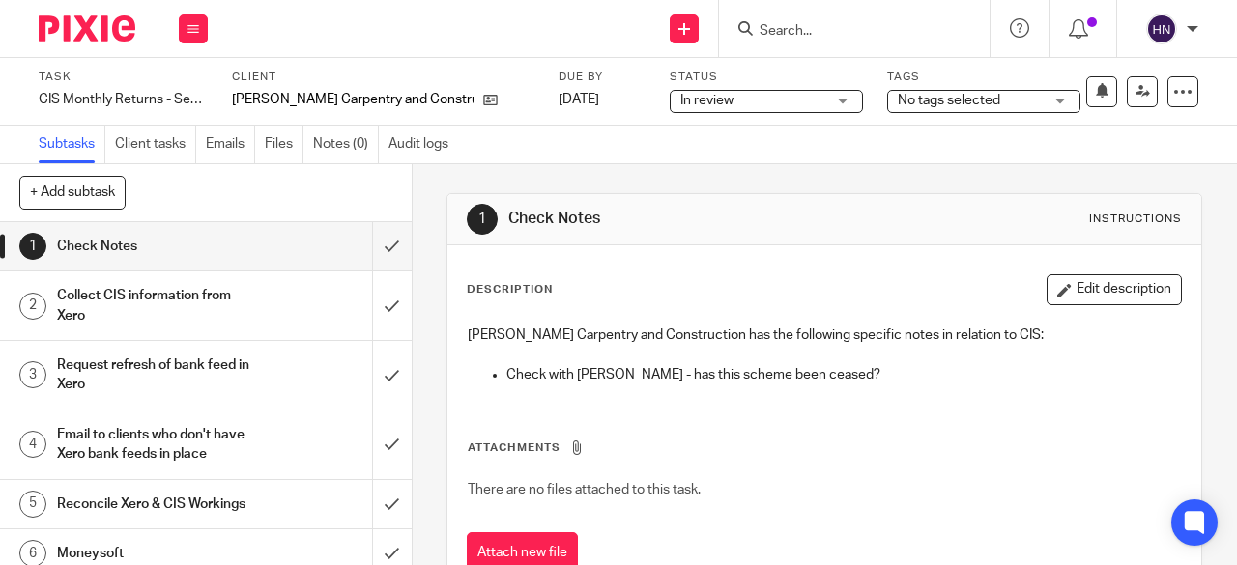
click at [754, 103] on span "In review" at bounding box center [752, 101] width 145 height 20
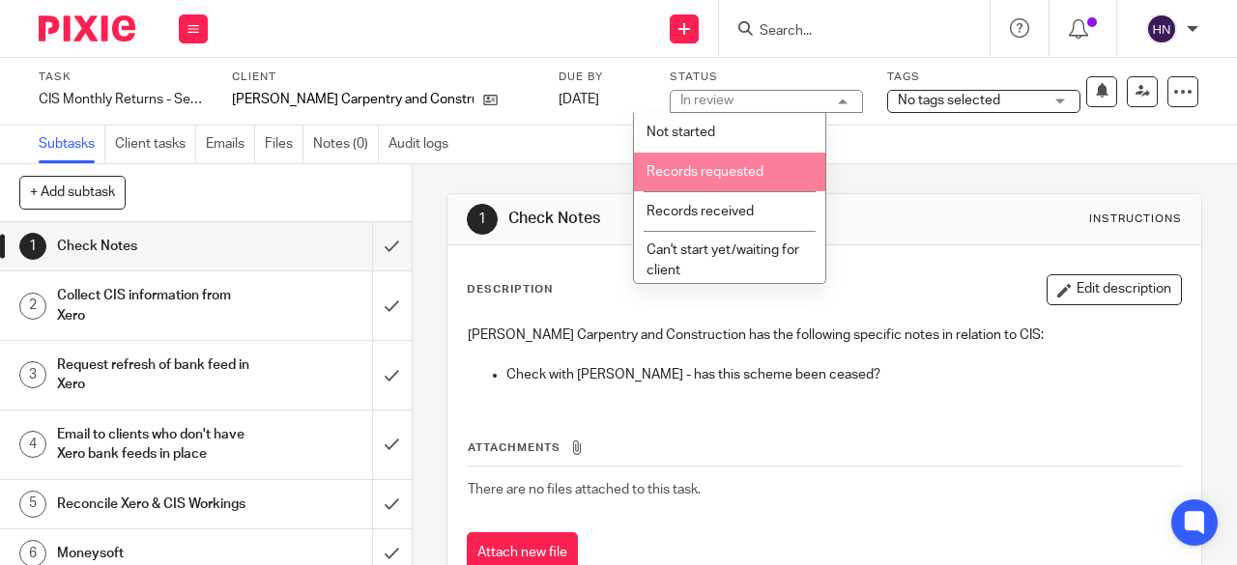
scroll to position [242, 0]
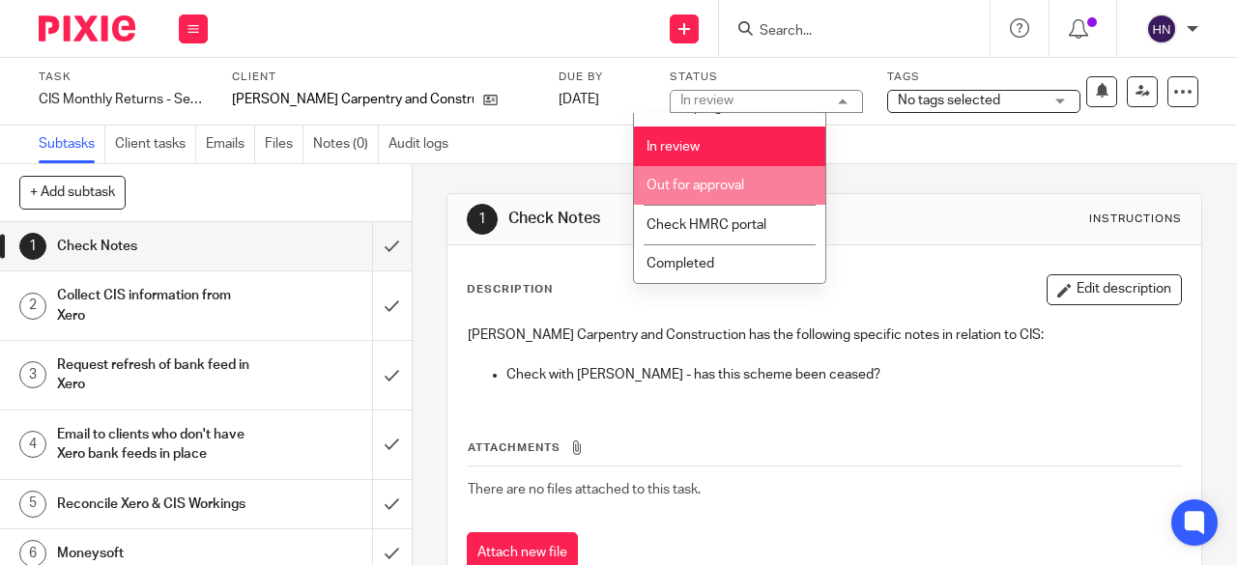
click at [739, 186] on span "Out for approval" at bounding box center [695, 186] width 98 height 14
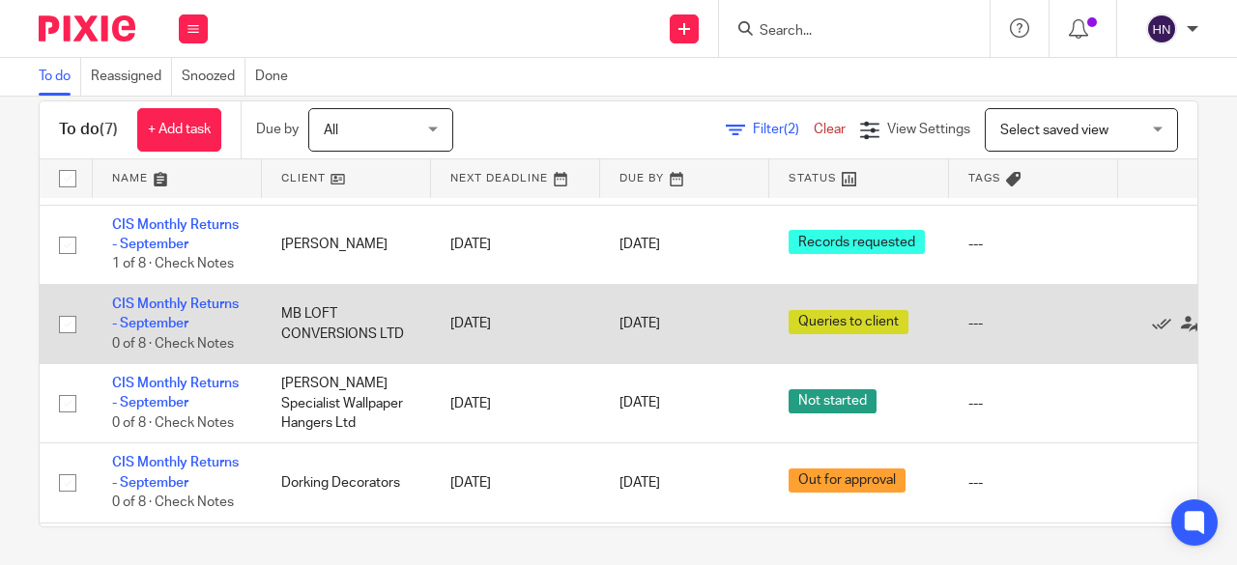
scroll to position [97, 0]
